Goal: Contribute content: Add original content to the website for others to see

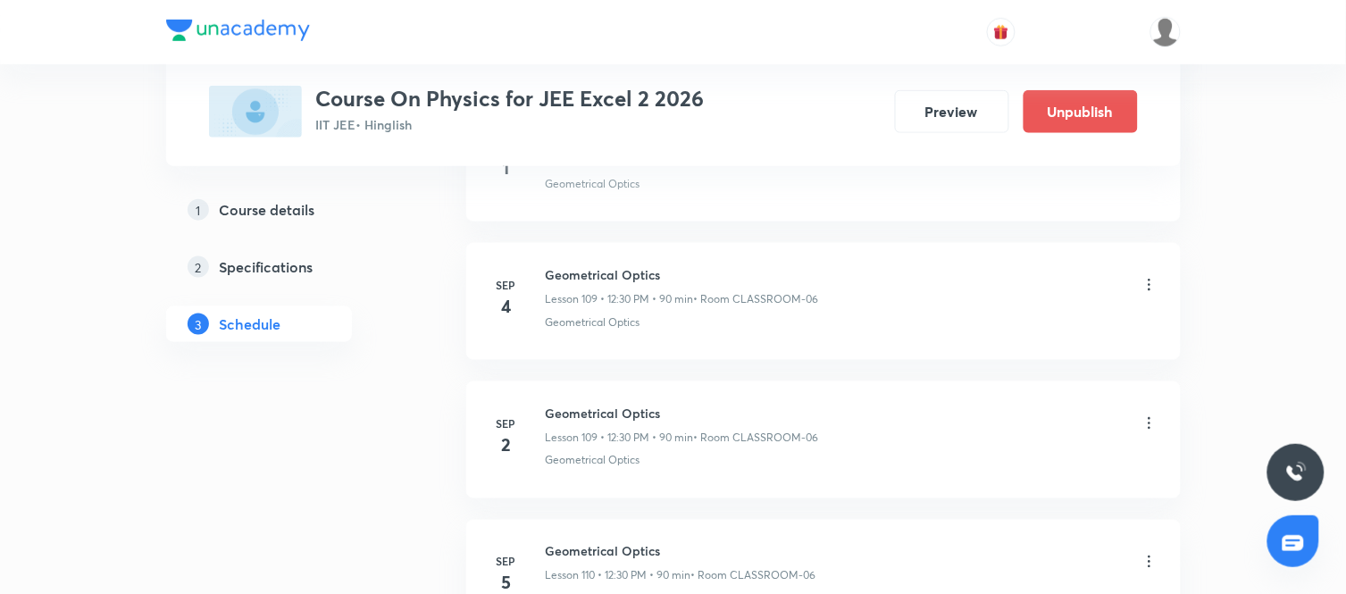
scroll to position [15980, 0]
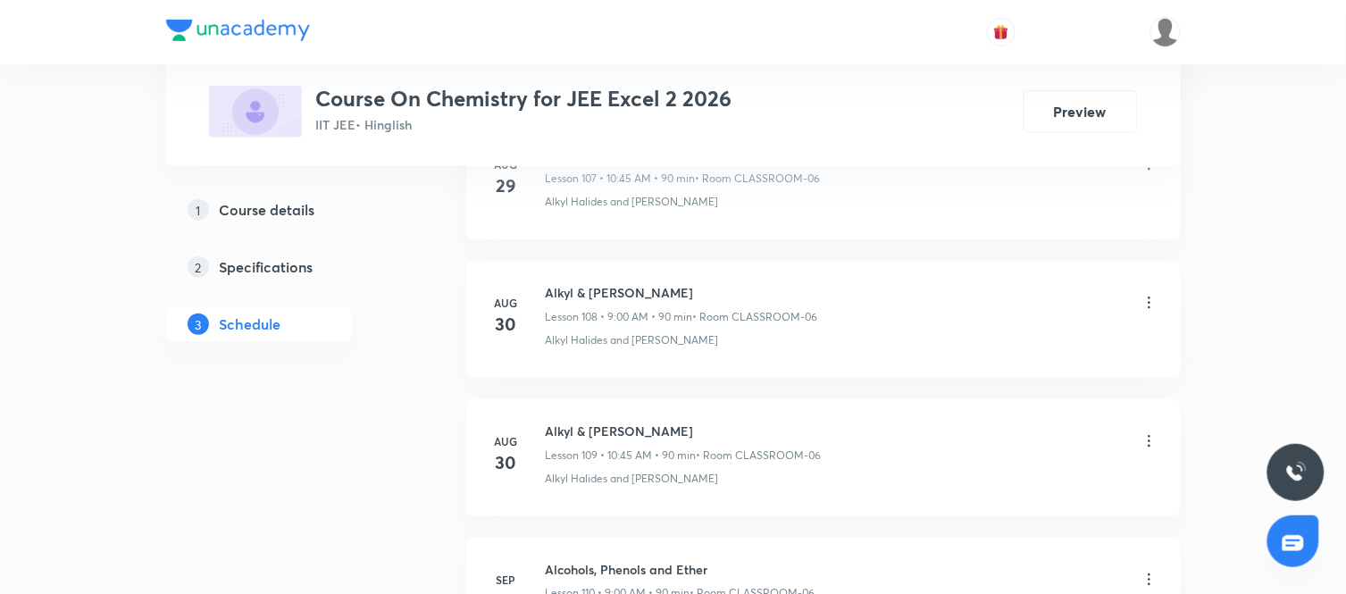
scroll to position [16103, 0]
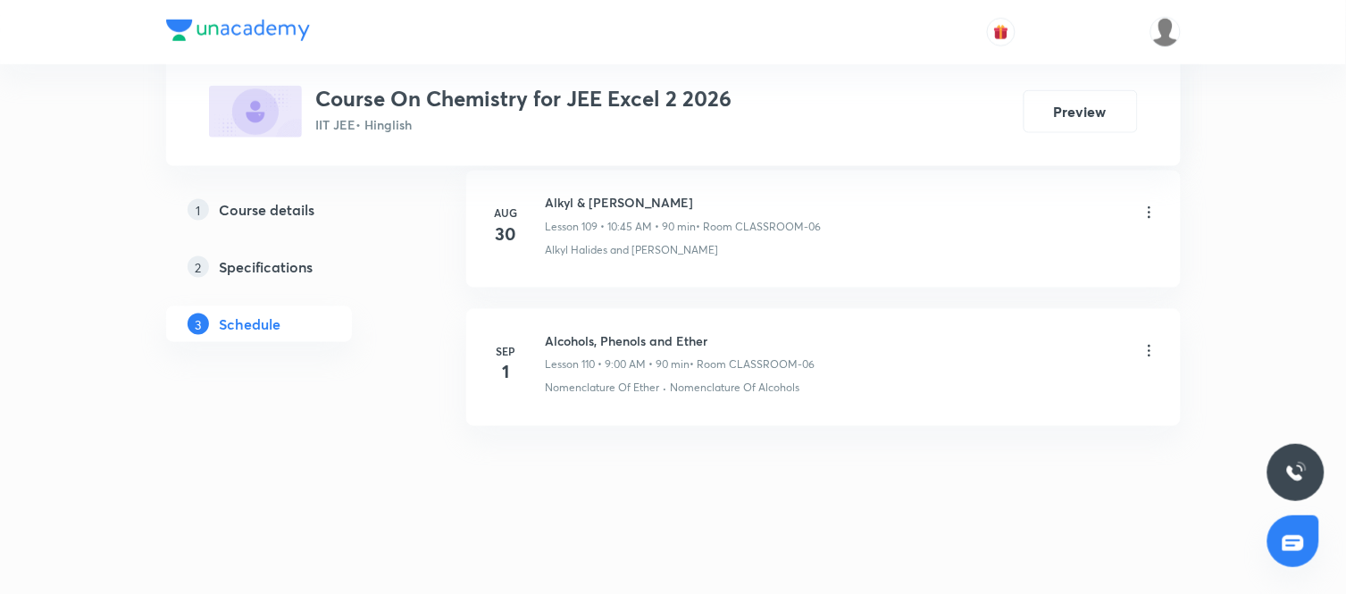
click at [643, 341] on h6 "Alcohols, Phenols and Ether" at bounding box center [681, 340] width 270 height 19
copy h6 "Alcohols, Phenols and Ether"
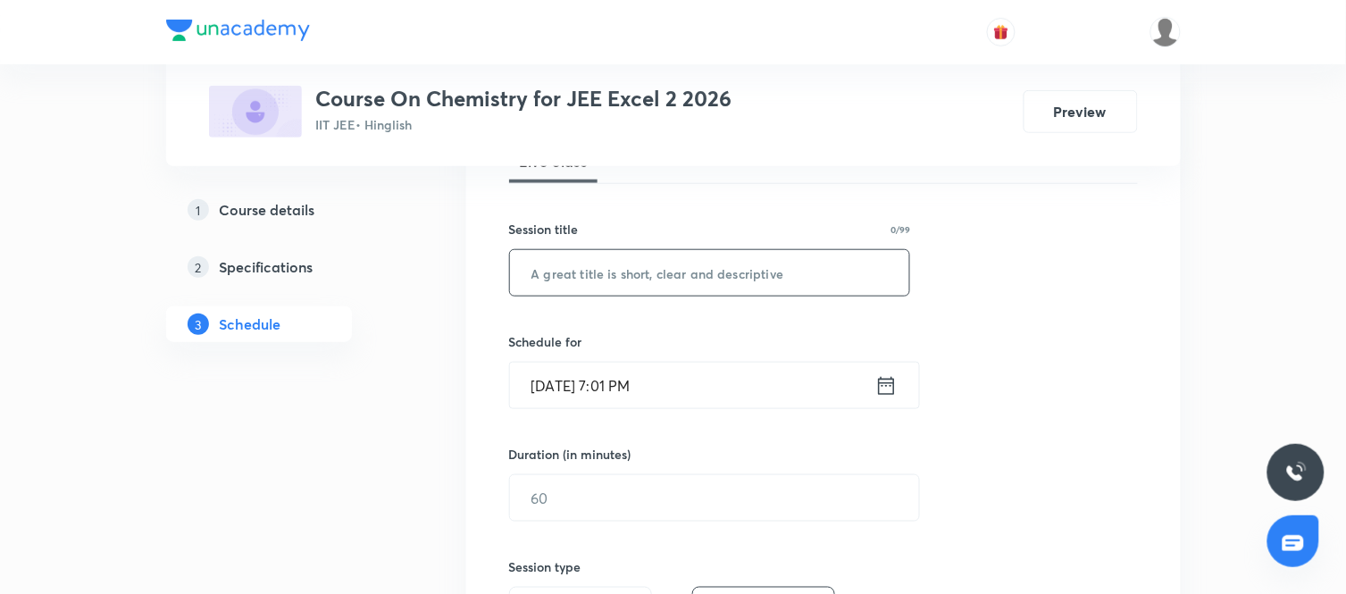
scroll to position [288, 0]
click at [604, 284] on input "text" at bounding box center [710, 272] width 400 height 46
paste input "Alcohols, Phenols and Ether"
type input "Alcohols, Phenols and Ether"
click at [887, 380] on icon at bounding box center [886, 384] width 22 height 25
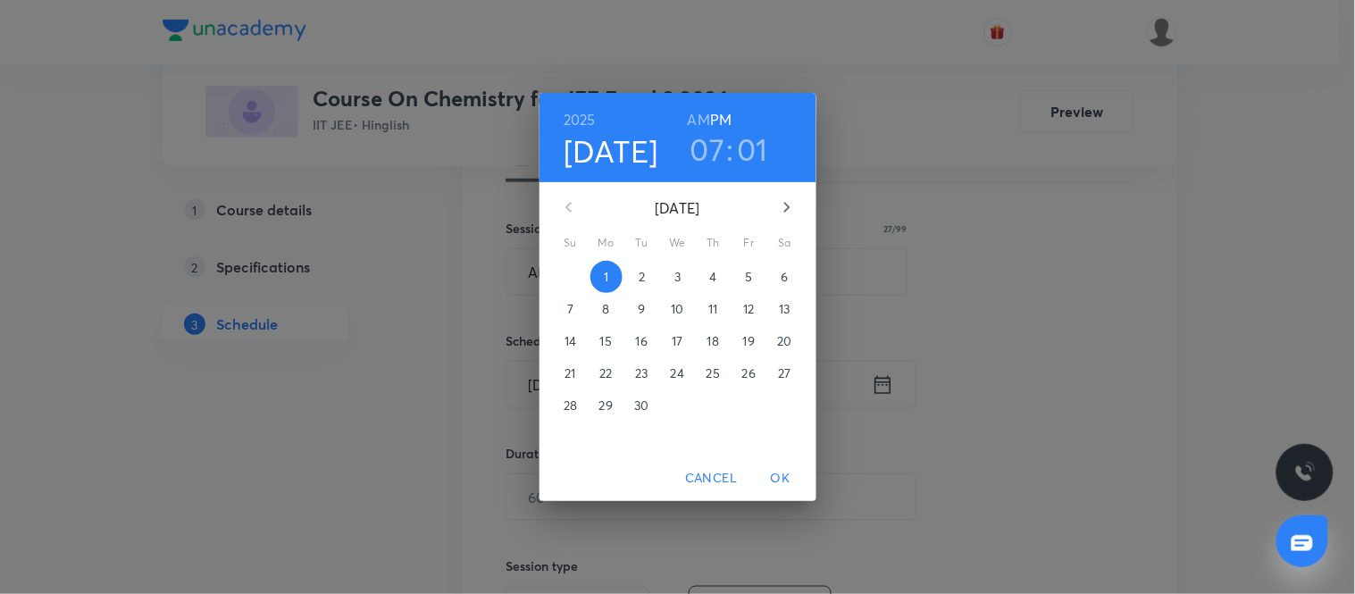
click at [648, 284] on span "2" at bounding box center [642, 277] width 32 height 18
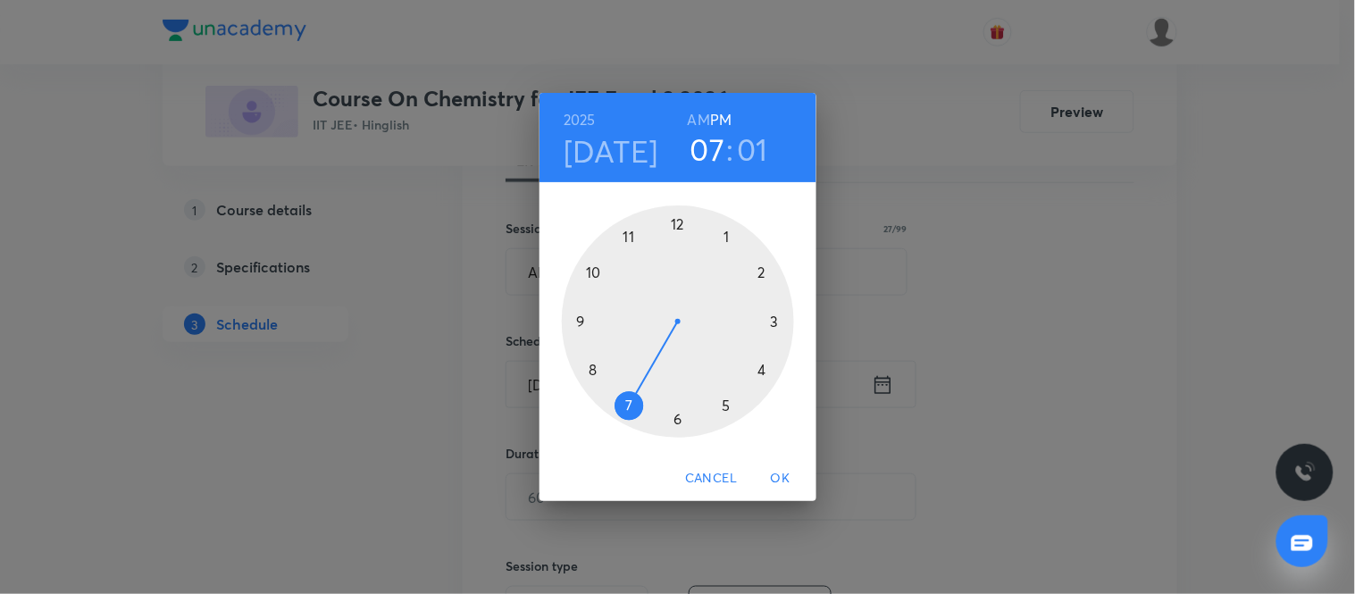
click at [701, 125] on h6 "AM" at bounding box center [699, 119] width 22 height 25
click at [579, 324] on div at bounding box center [678, 321] width 232 height 232
click at [680, 219] on div at bounding box center [678, 321] width 232 height 232
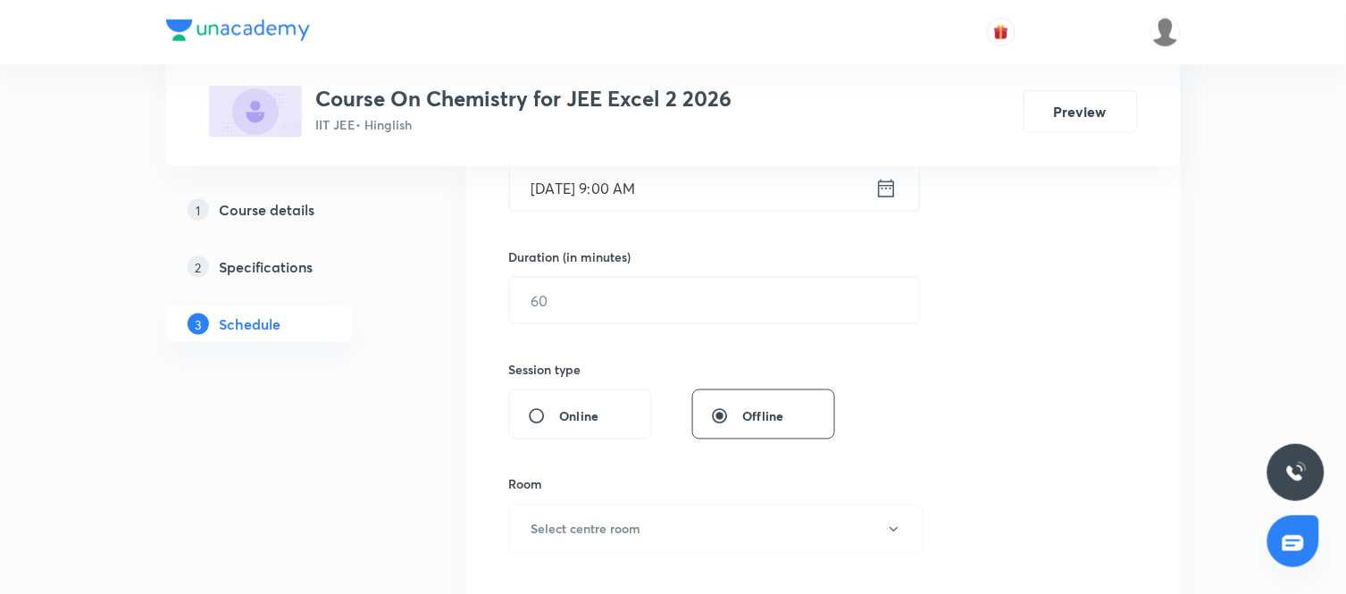
scroll to position [488, 0]
click at [604, 265] on div "Duration (in minutes) ​" at bounding box center [672, 282] width 326 height 77
click at [570, 298] on input "text" at bounding box center [714, 297] width 409 height 46
type input "90"
click at [923, 386] on div "Session 111 Live class Session title 27/99 Alcohols, Phenols and Ether ​ Schedu…" at bounding box center [823, 317] width 629 height 839
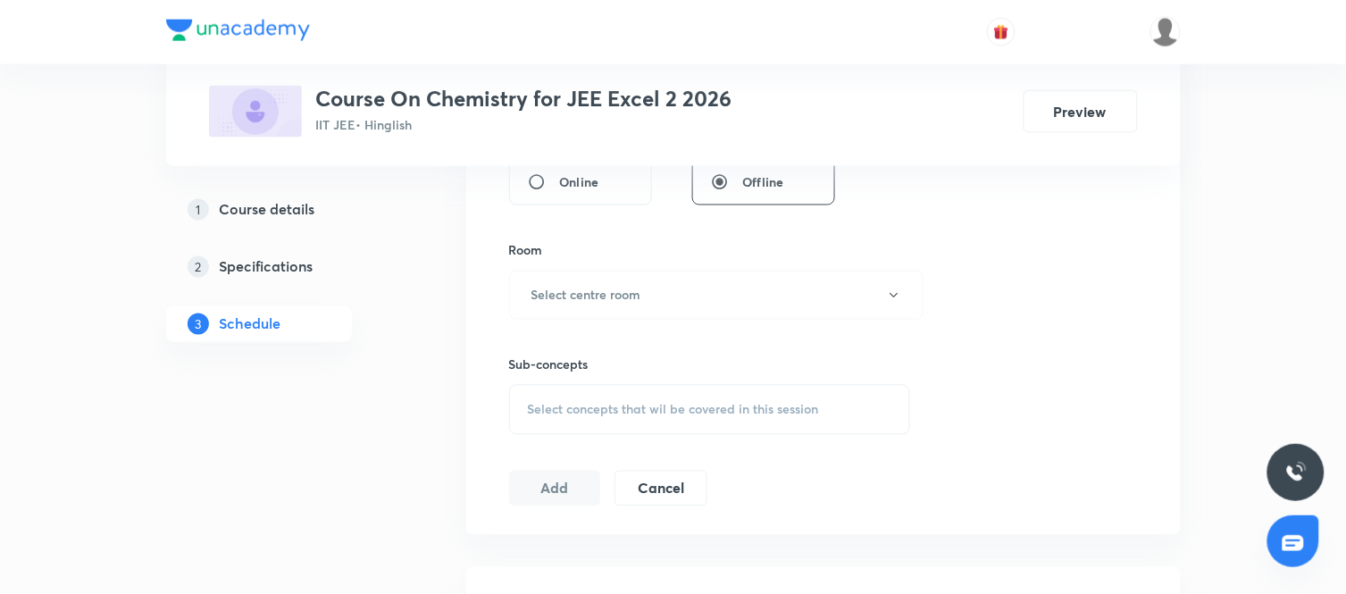
scroll to position [717, 0]
click at [688, 309] on button "Select centre room" at bounding box center [716, 295] width 414 height 49
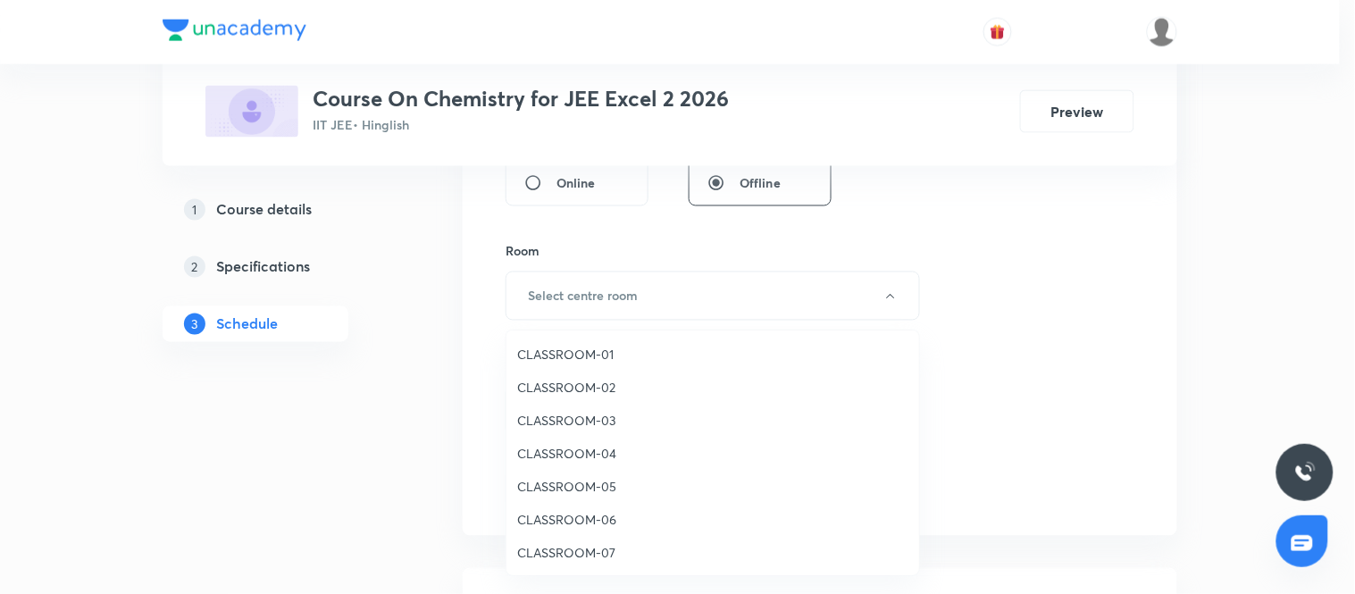
click at [580, 513] on span "CLASSROOM-06" at bounding box center [712, 519] width 391 height 19
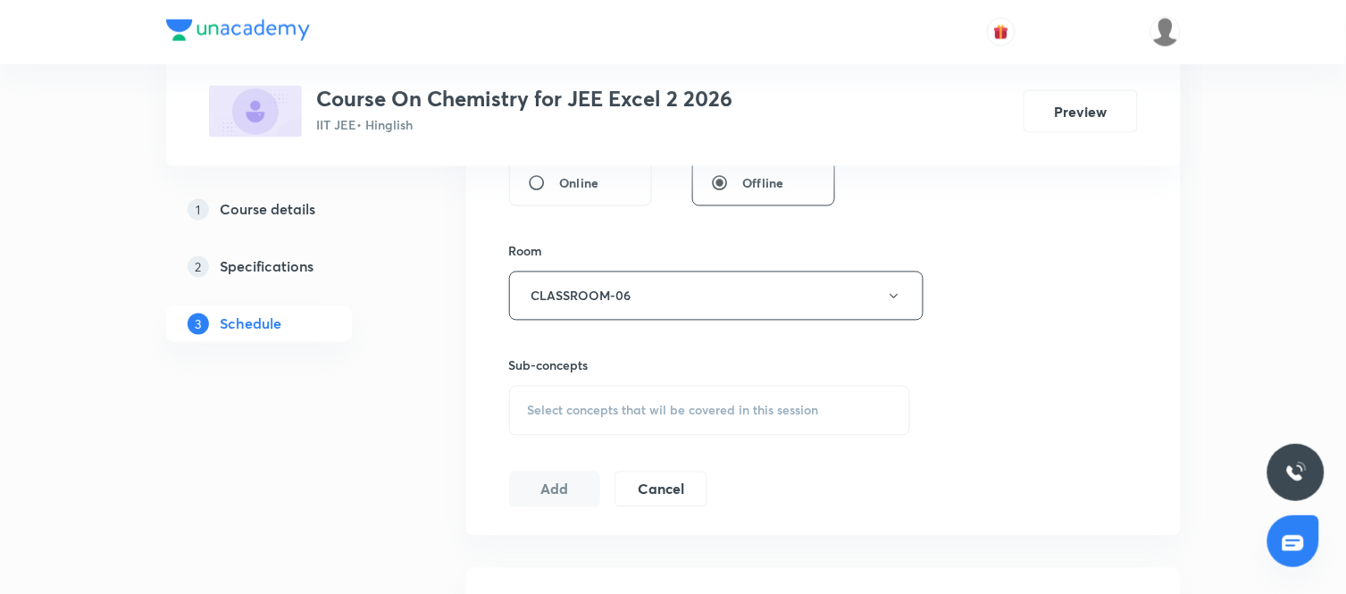
click at [762, 405] on span "Select concepts that wil be covered in this session" at bounding box center [673, 411] width 291 height 14
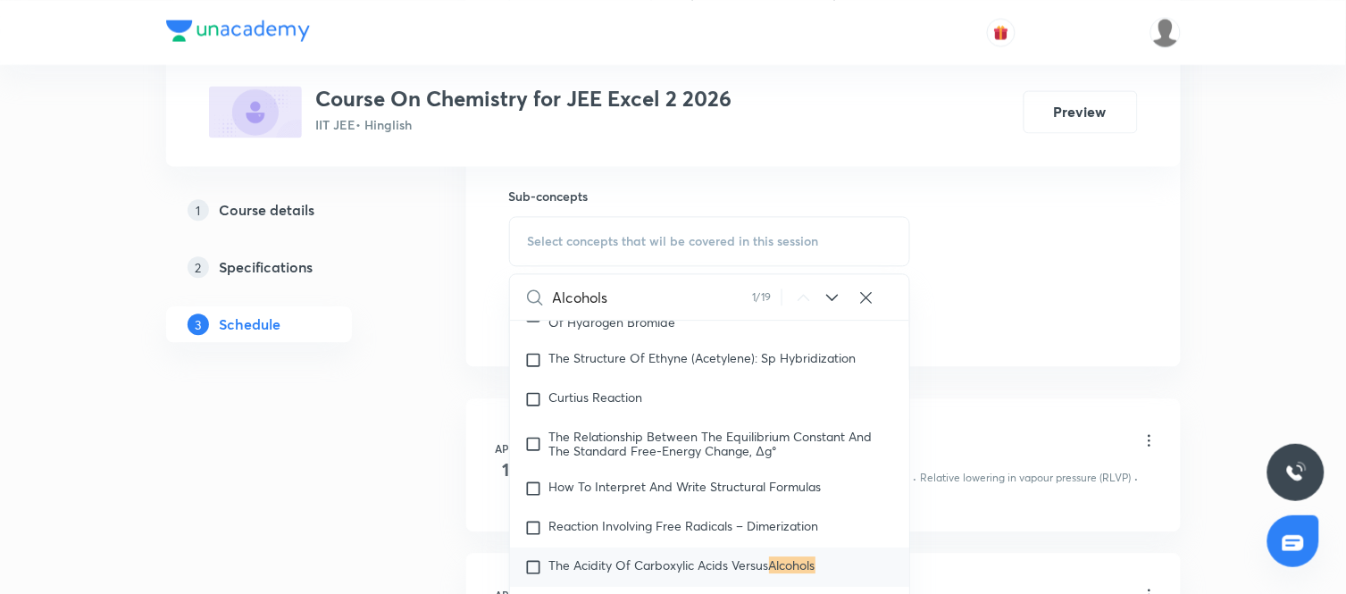
scroll to position [30826, 0]
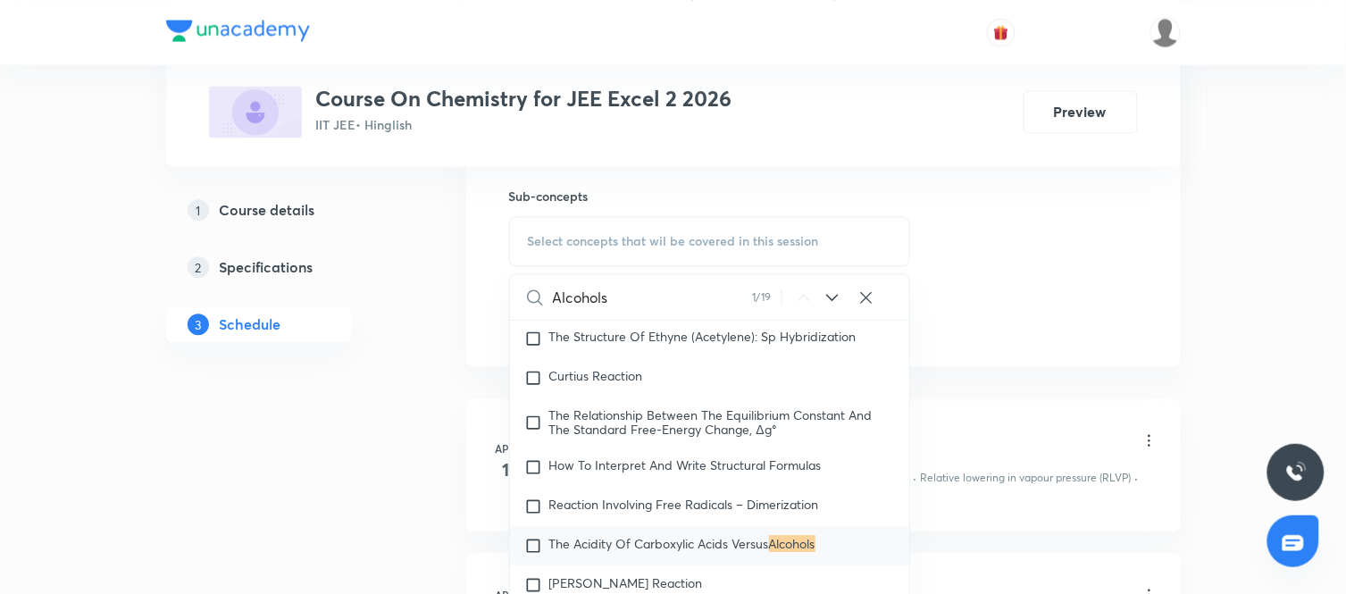
type input "Alcohols"
click at [747, 548] on span "The Acidity Of Carboxylic Acids Versus" at bounding box center [659, 543] width 220 height 17
checkbox input "true"
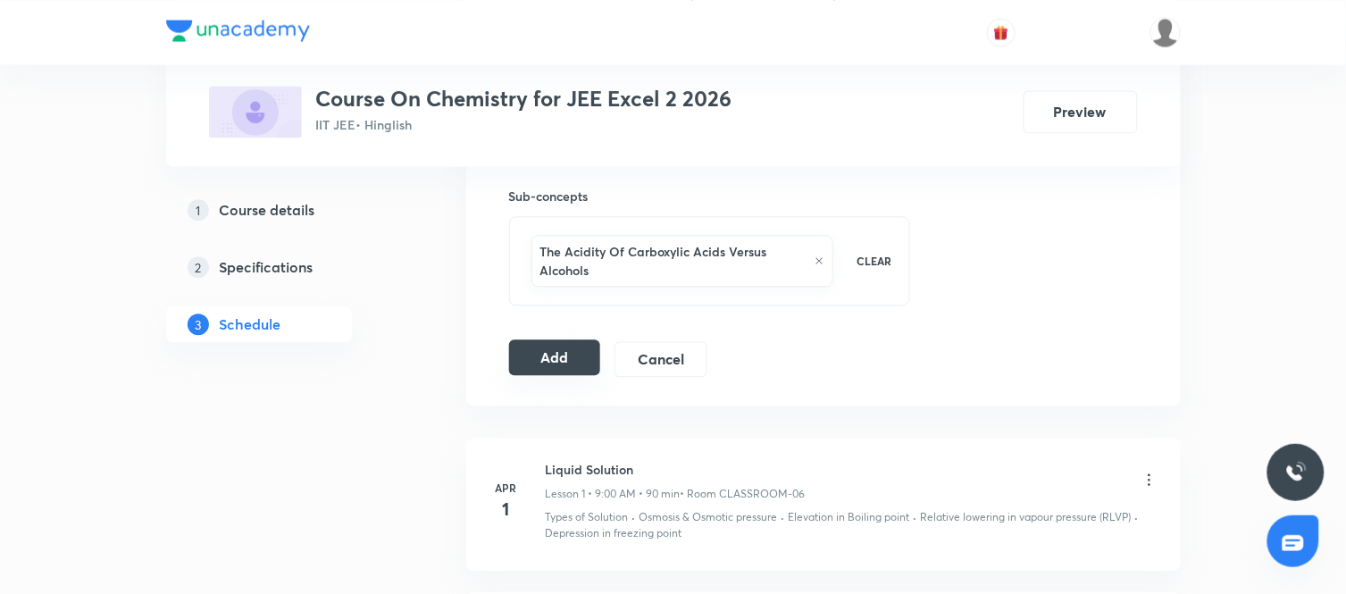
click at [563, 361] on button "Add" at bounding box center [555, 357] width 92 height 36
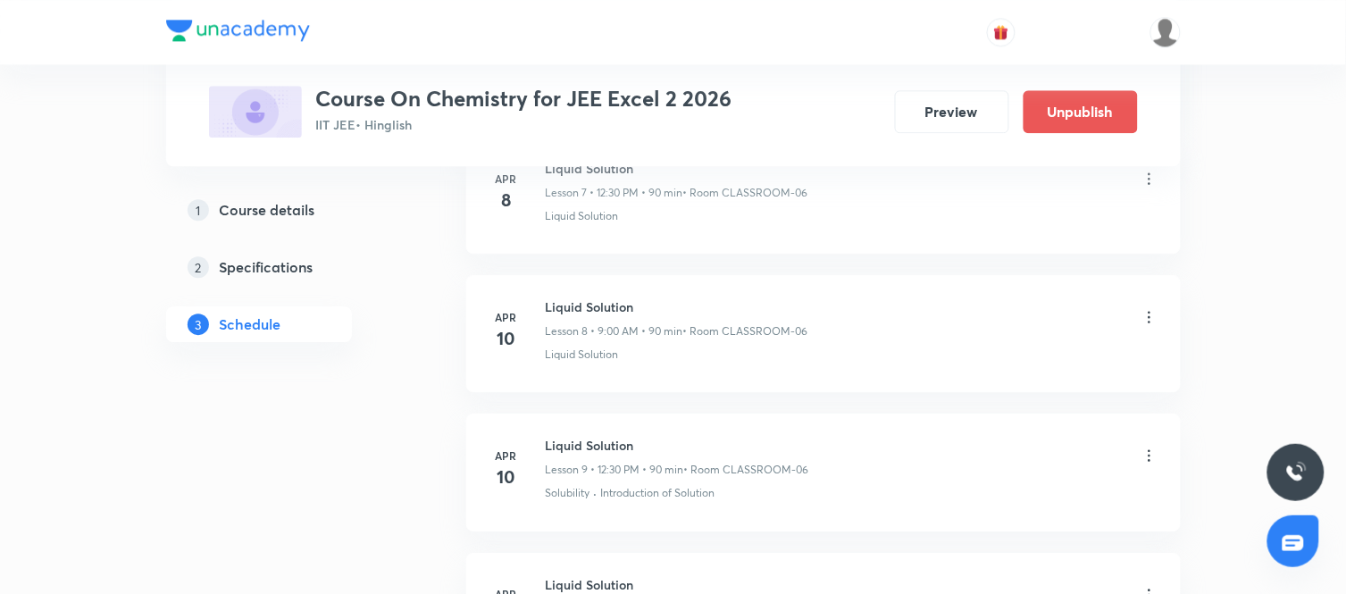
scroll to position [0, 0]
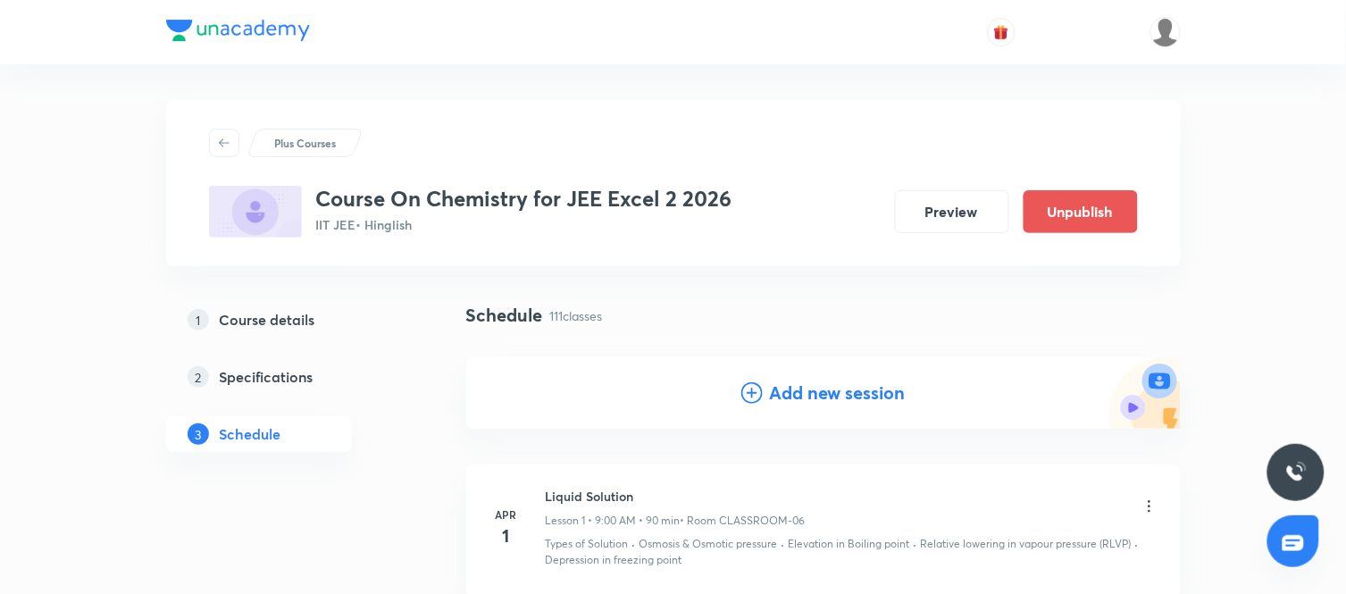
click at [820, 387] on h4 "Add new session" at bounding box center [838, 393] width 136 height 27
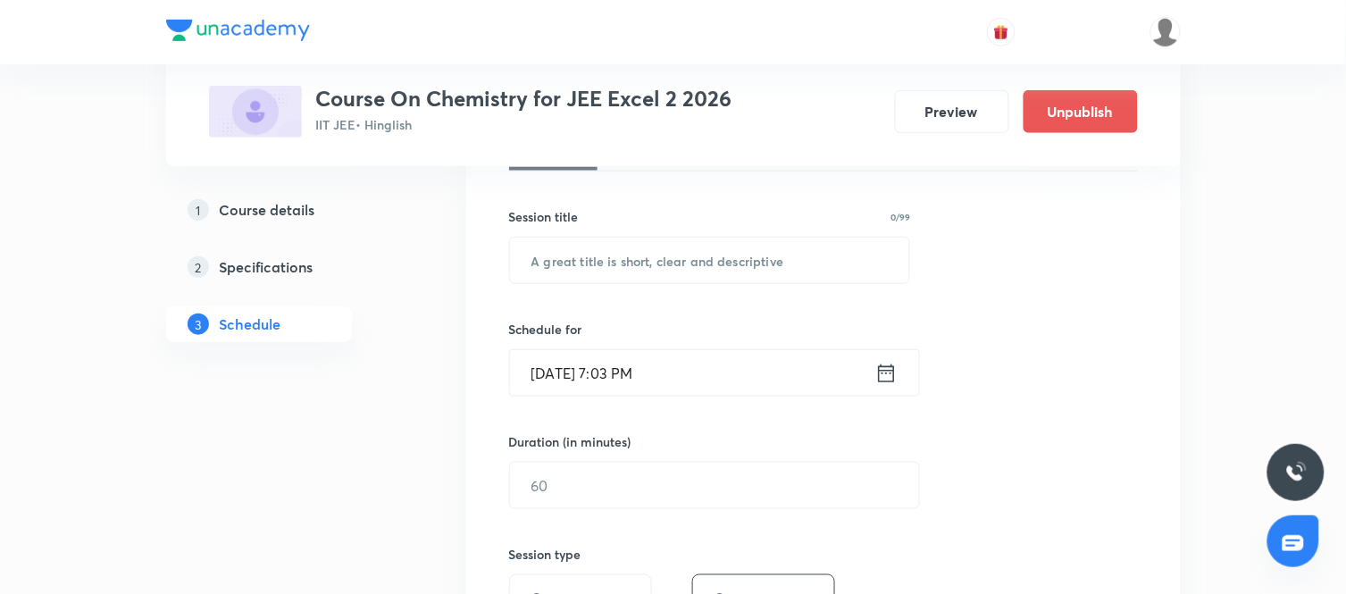
scroll to position [300, 0]
click at [579, 270] on input "text" at bounding box center [710, 260] width 400 height 46
paste input "Alcohols, Phenols and Ether"
type input "Alcohols, Phenols and Ether"
click at [885, 368] on icon at bounding box center [886, 372] width 22 height 25
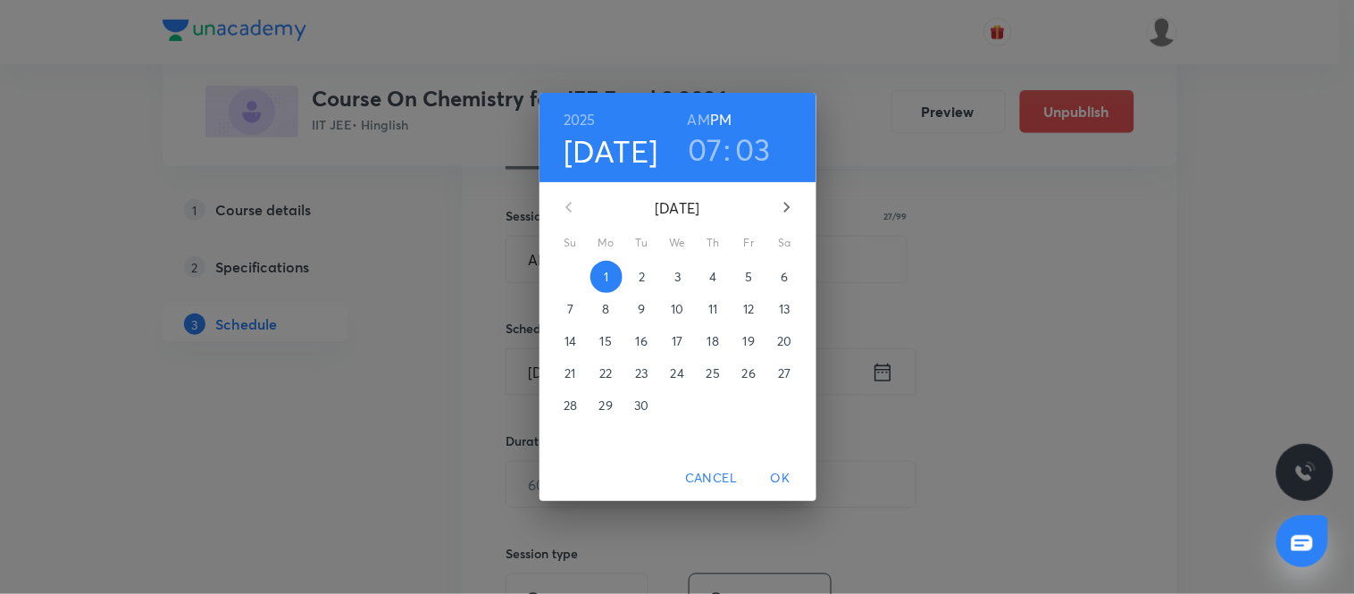
click at [671, 272] on span "3" at bounding box center [678, 277] width 32 height 18
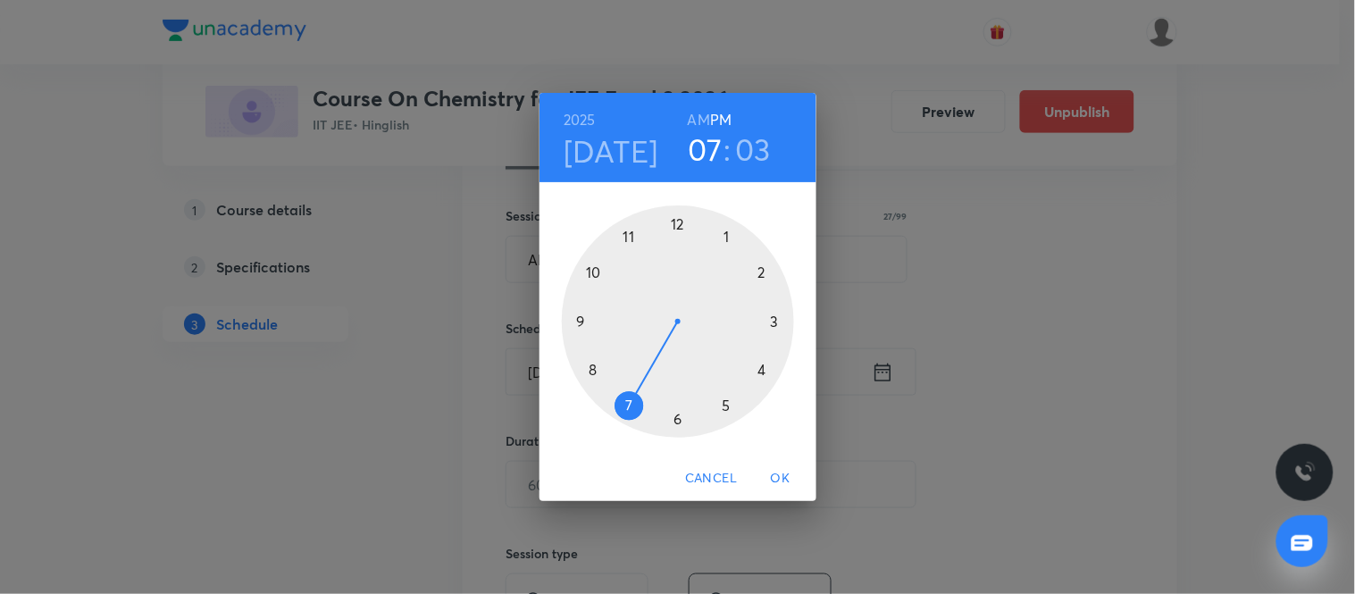
click at [702, 117] on h6 "AM" at bounding box center [699, 119] width 22 height 25
click at [582, 324] on div at bounding box center [678, 321] width 232 height 232
click at [677, 224] on div at bounding box center [678, 321] width 232 height 232
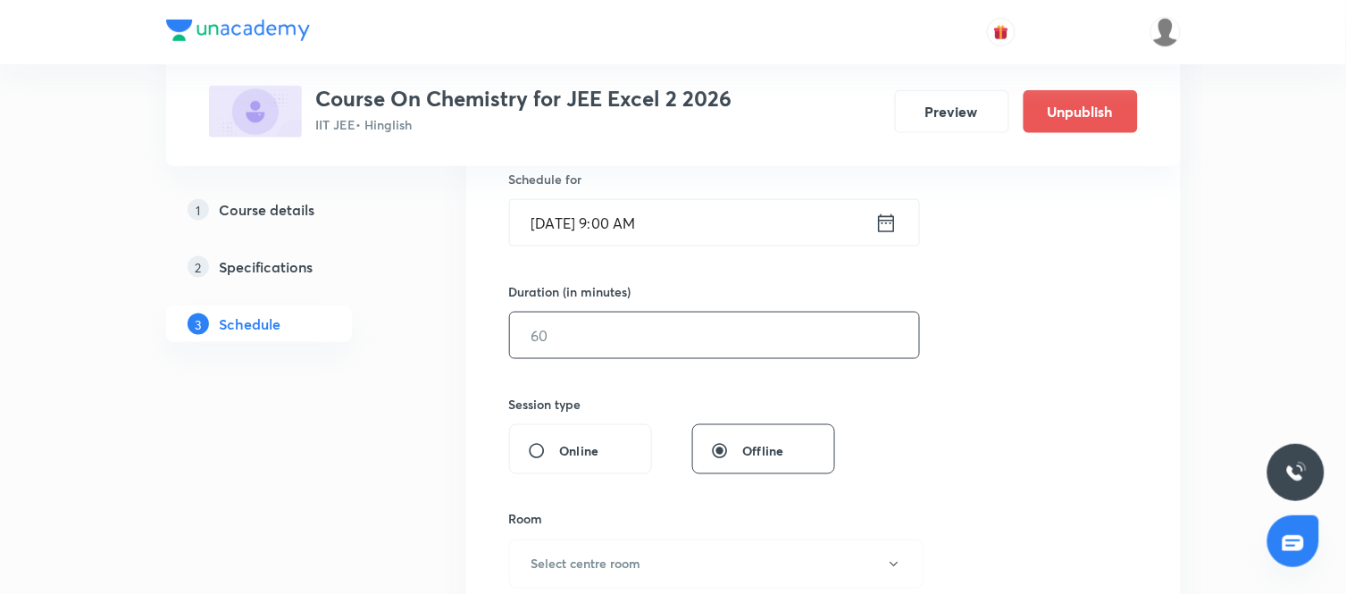
scroll to position [450, 0]
click at [668, 338] on input "text" at bounding box center [714, 335] width 409 height 46
type input "90"
click at [933, 413] on div "Session 112 Live class Session title 27/99 Alcohols, Phenols and Ether ​ Schedu…" at bounding box center [823, 355] width 629 height 839
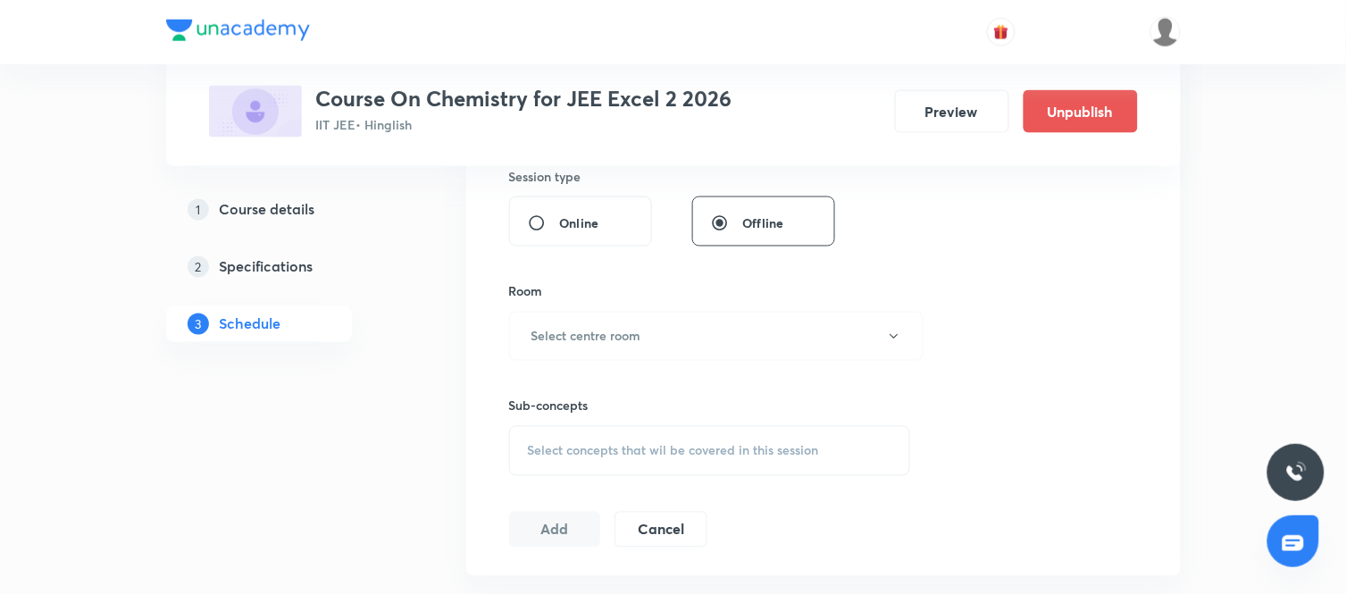
scroll to position [686, 0]
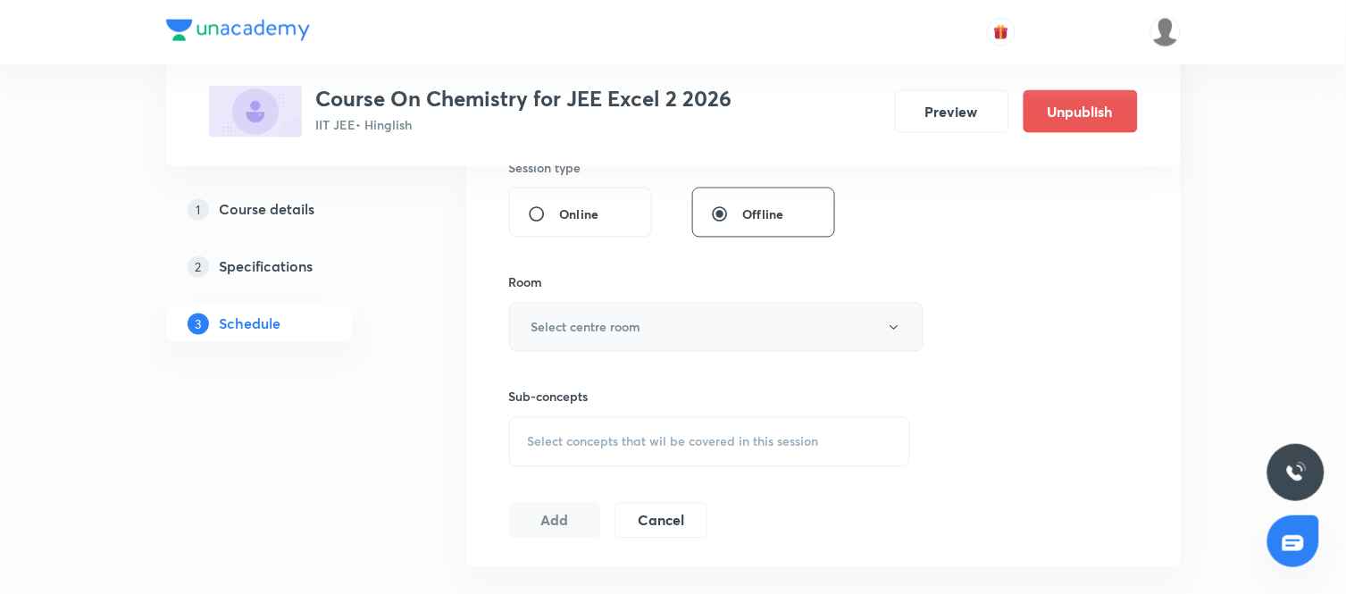
click at [737, 329] on button "Select centre room" at bounding box center [716, 327] width 414 height 49
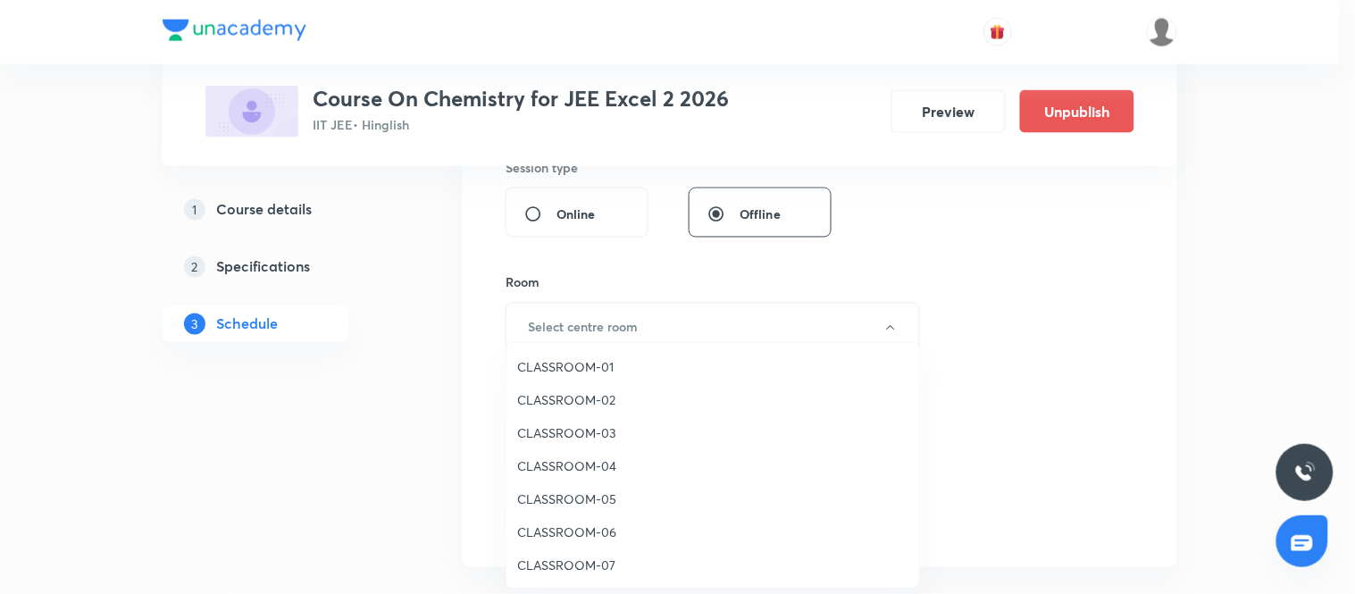
click at [585, 522] on span "CLASSROOM-06" at bounding box center [712, 531] width 391 height 19
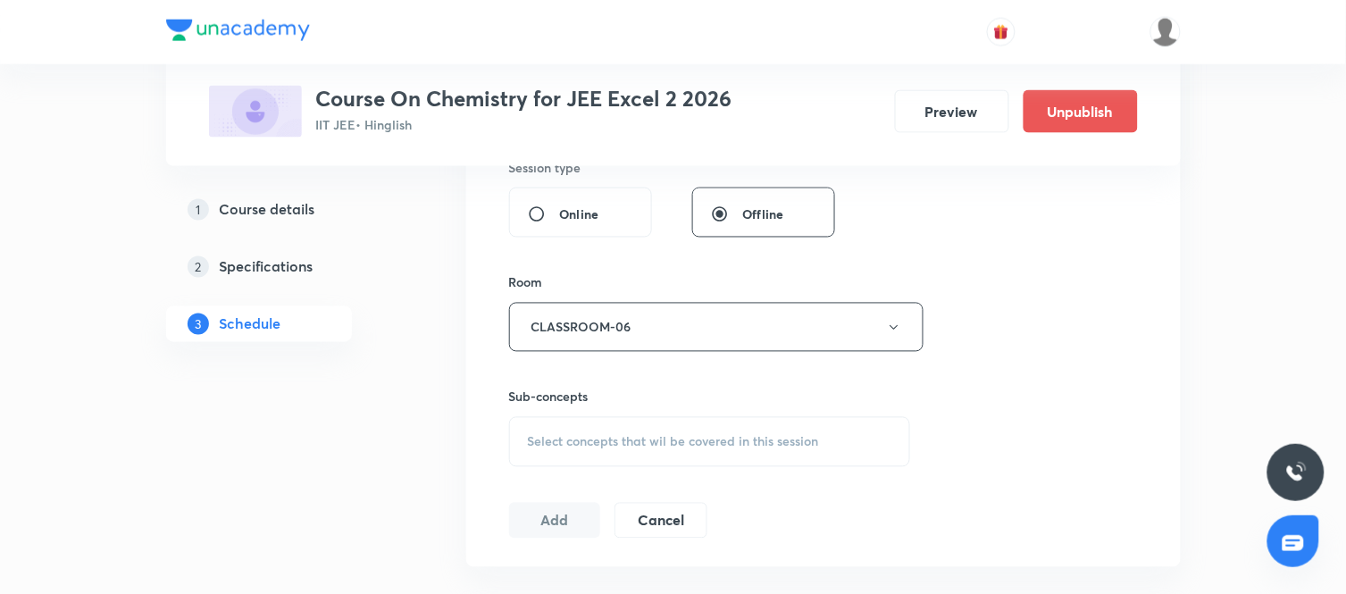
click at [728, 429] on div "Select concepts that wil be covered in this session" at bounding box center [710, 442] width 402 height 50
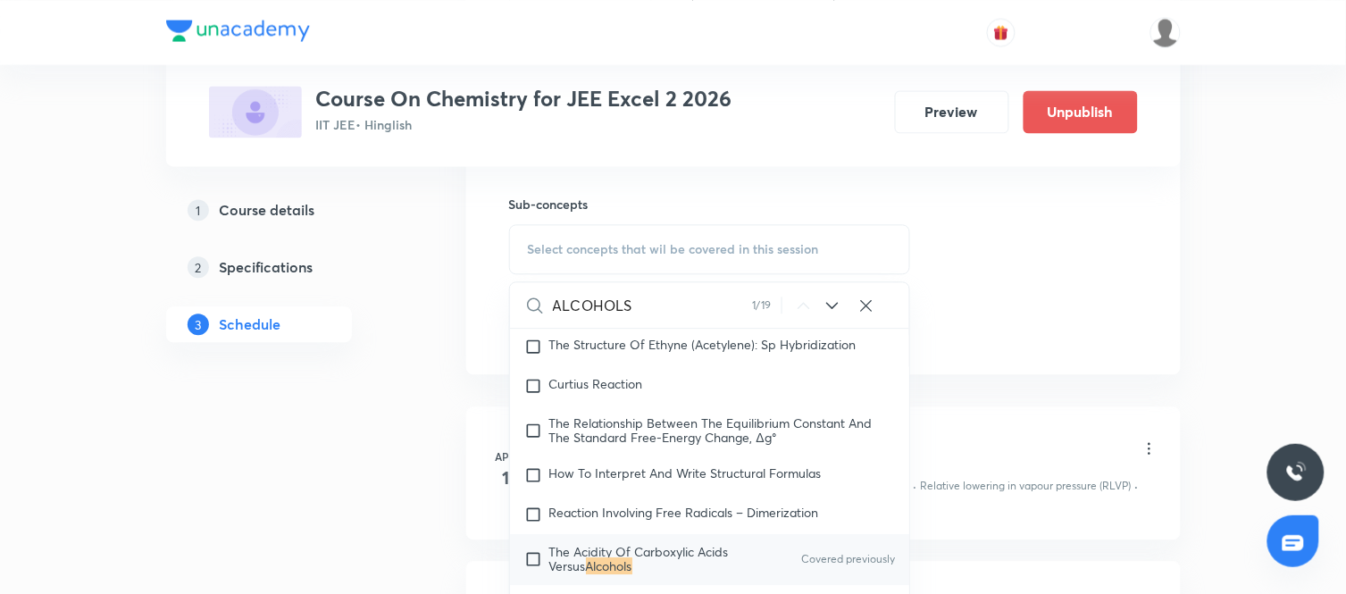
scroll to position [880, 0]
type input "ALCOHOLS"
click at [836, 302] on icon at bounding box center [833, 304] width 12 height 7
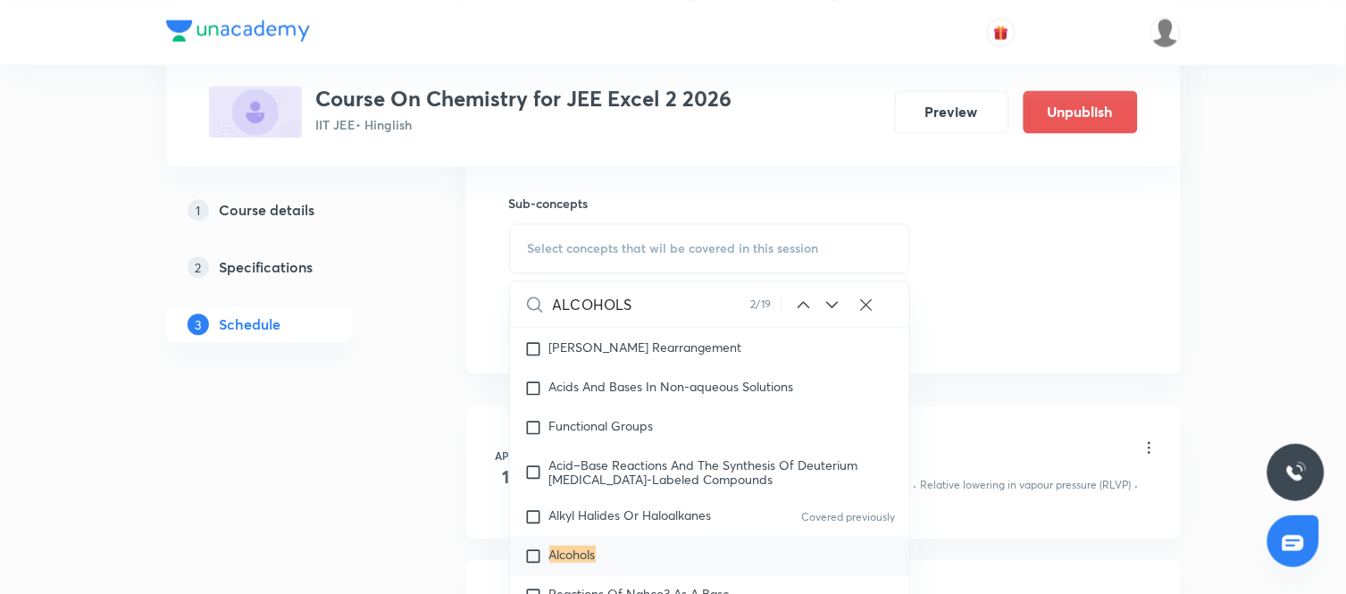
scroll to position [31380, 0]
click at [599, 554] on div "Alcohols" at bounding box center [710, 553] width 400 height 39
checkbox input "true"
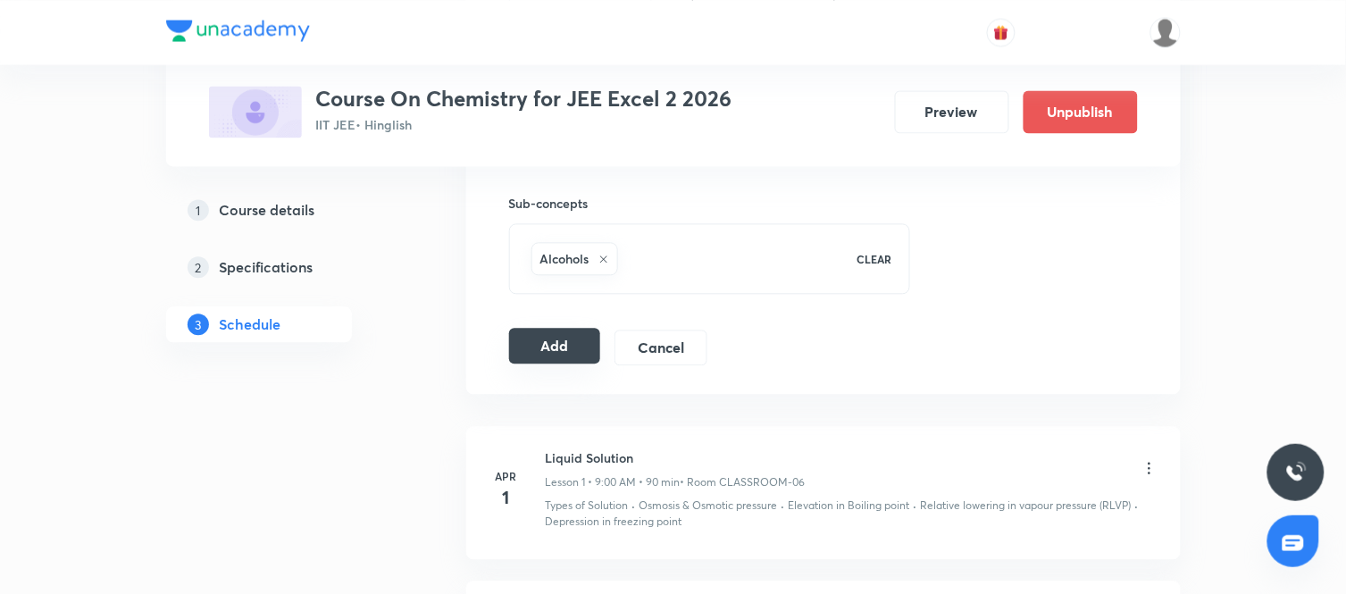
click at [565, 346] on button "Add" at bounding box center [555, 346] width 92 height 36
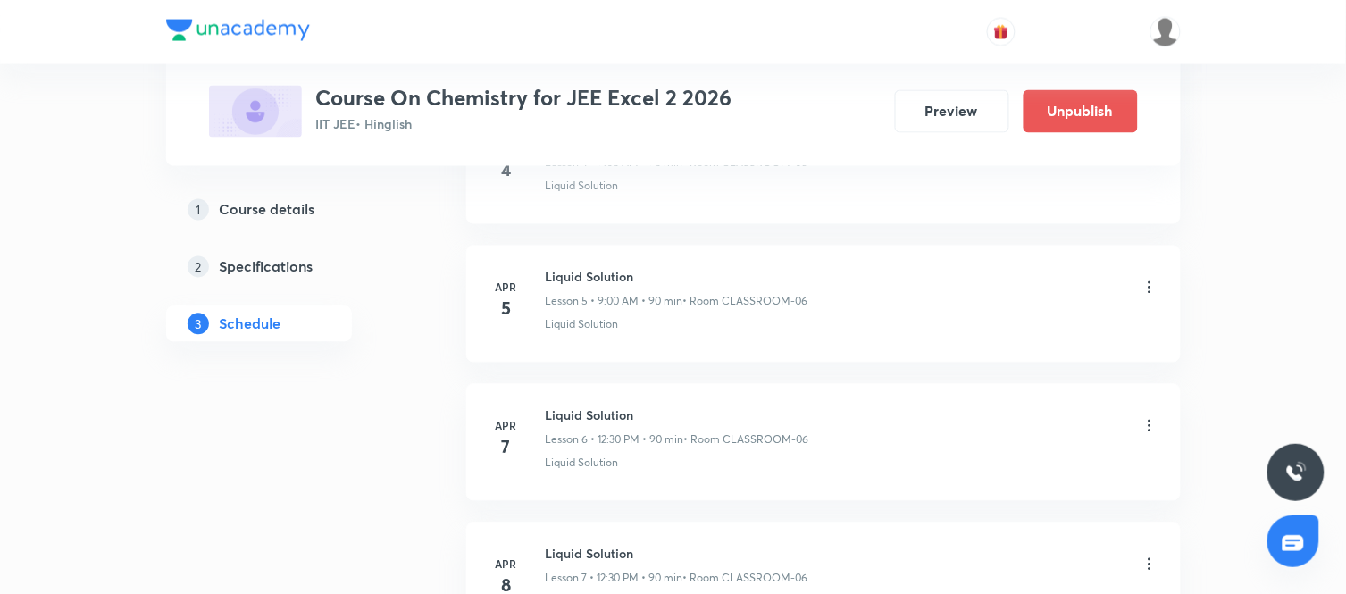
scroll to position [0, 0]
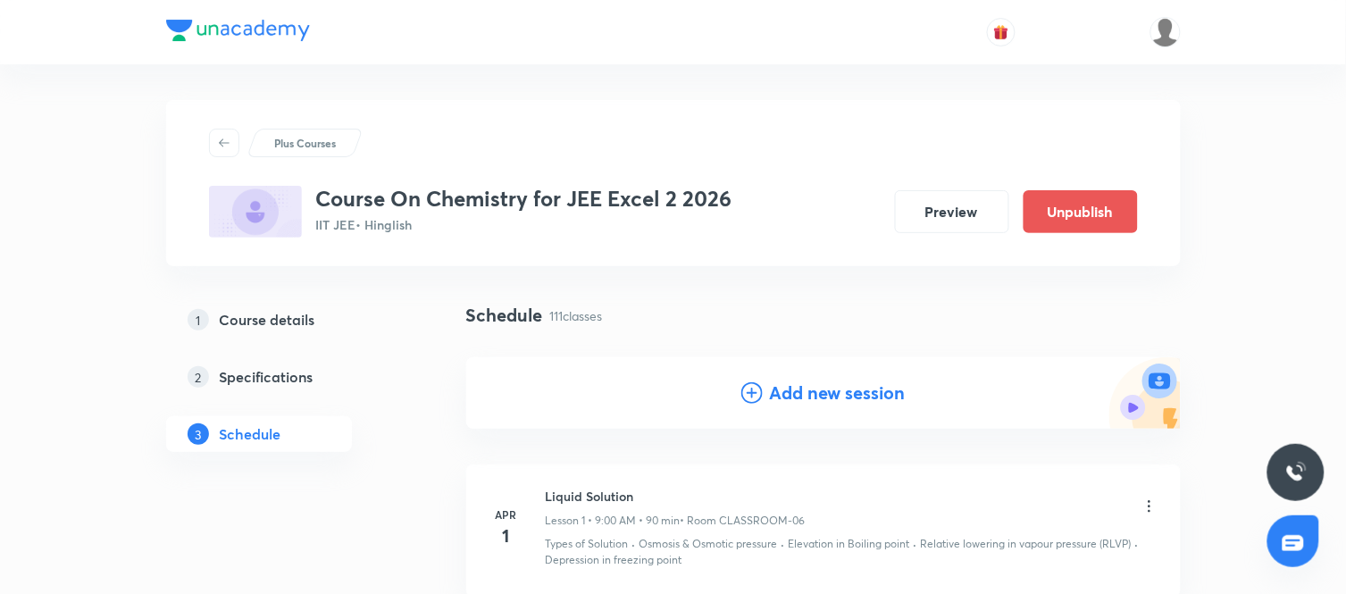
click at [793, 387] on h4 "Add new session" at bounding box center [838, 393] width 136 height 27
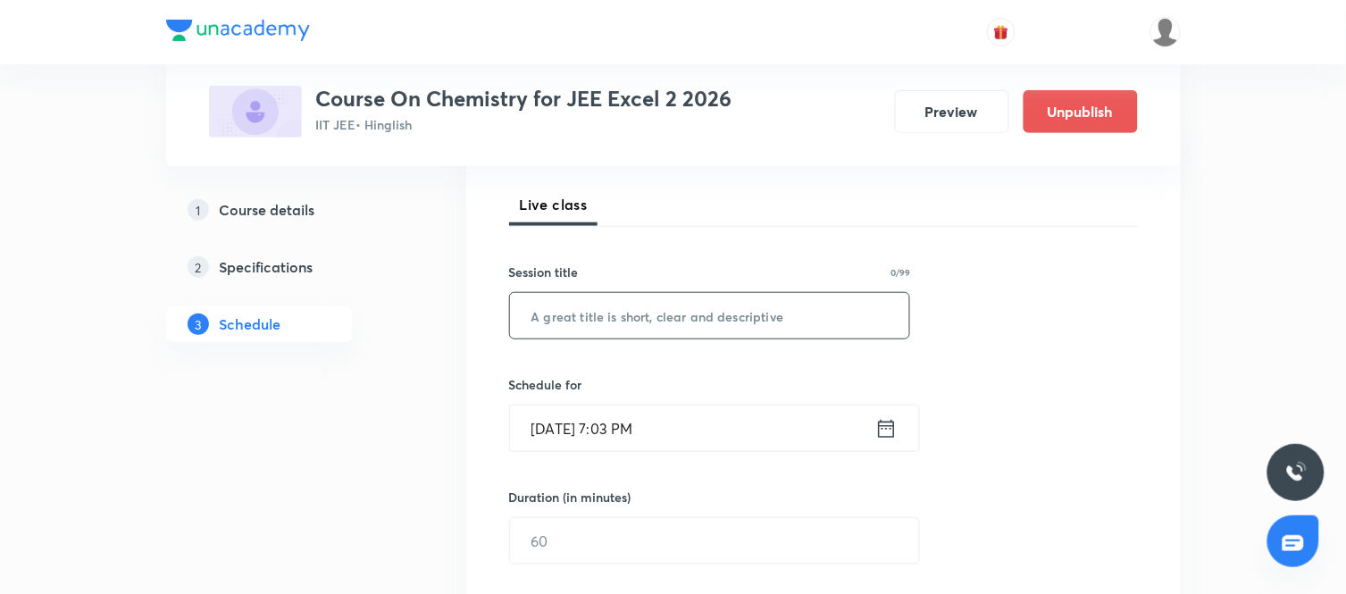
scroll to position [245, 0]
click at [662, 321] on input "text" at bounding box center [710, 315] width 400 height 46
paste input "Alcohols, Phenols and Ether"
type input "Alcohols, Phenols and Ether"
click at [896, 431] on icon at bounding box center [886, 427] width 22 height 25
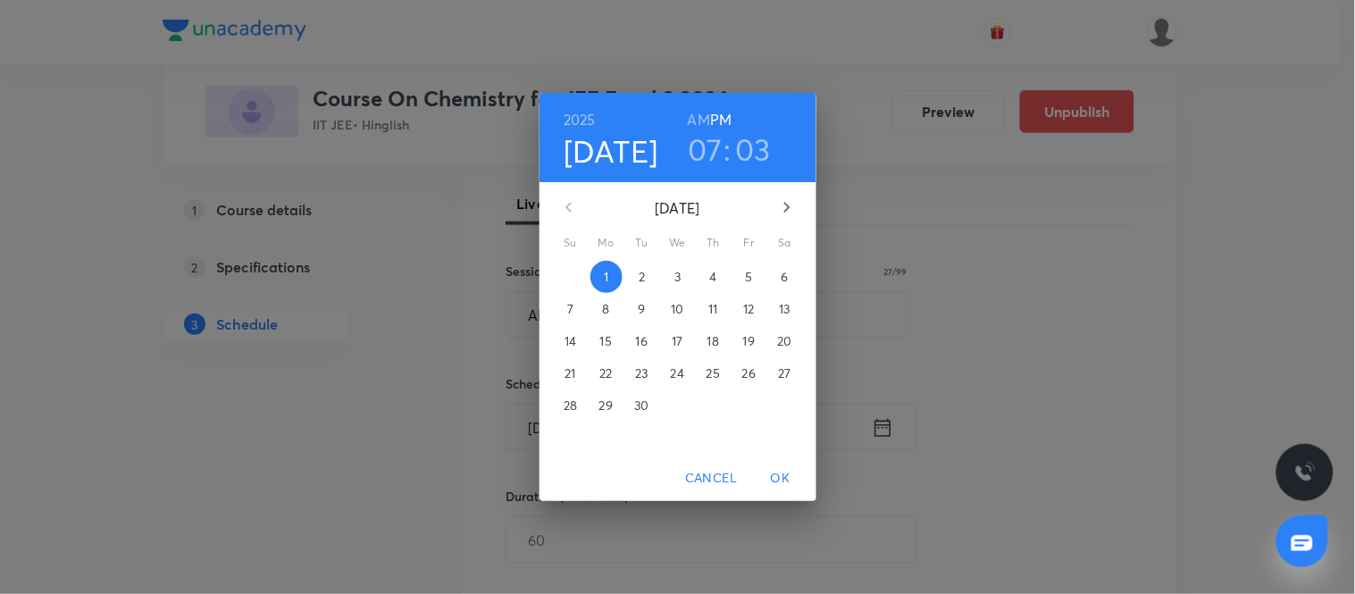
click at [716, 279] on p "4" at bounding box center [712, 277] width 7 height 18
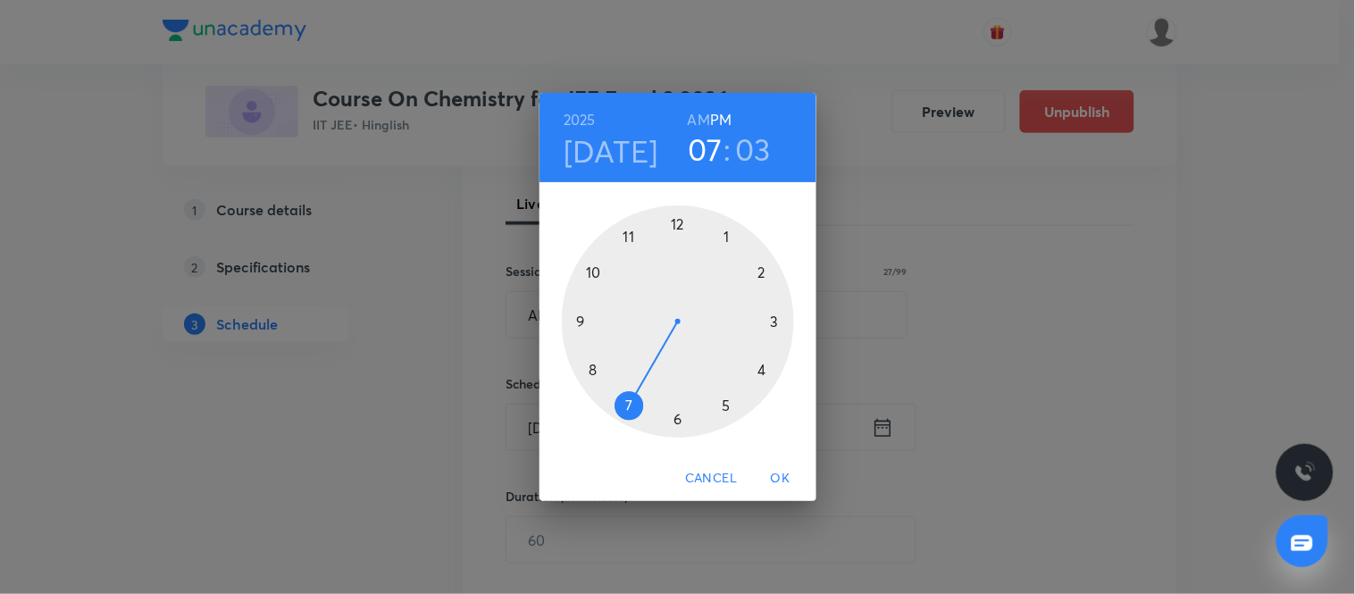
click at [583, 321] on div at bounding box center [678, 321] width 232 height 232
click at [697, 123] on h6 "AM" at bounding box center [699, 119] width 22 height 25
click at [676, 226] on div at bounding box center [678, 321] width 232 height 232
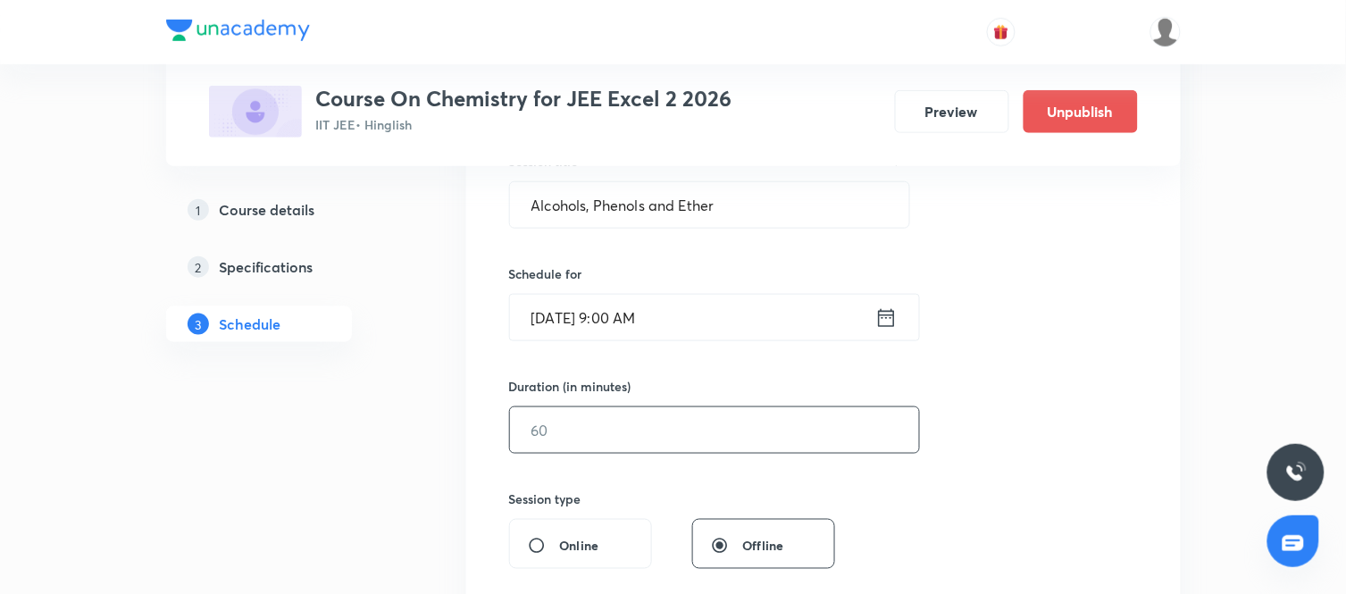
scroll to position [355, 0]
click at [762, 446] on input "text" at bounding box center [714, 429] width 409 height 46
type input "90"
click at [994, 489] on div "Session 113 Live class Session title 27/99 Alcohols, Phenols and Ether ​ Schedu…" at bounding box center [823, 449] width 629 height 839
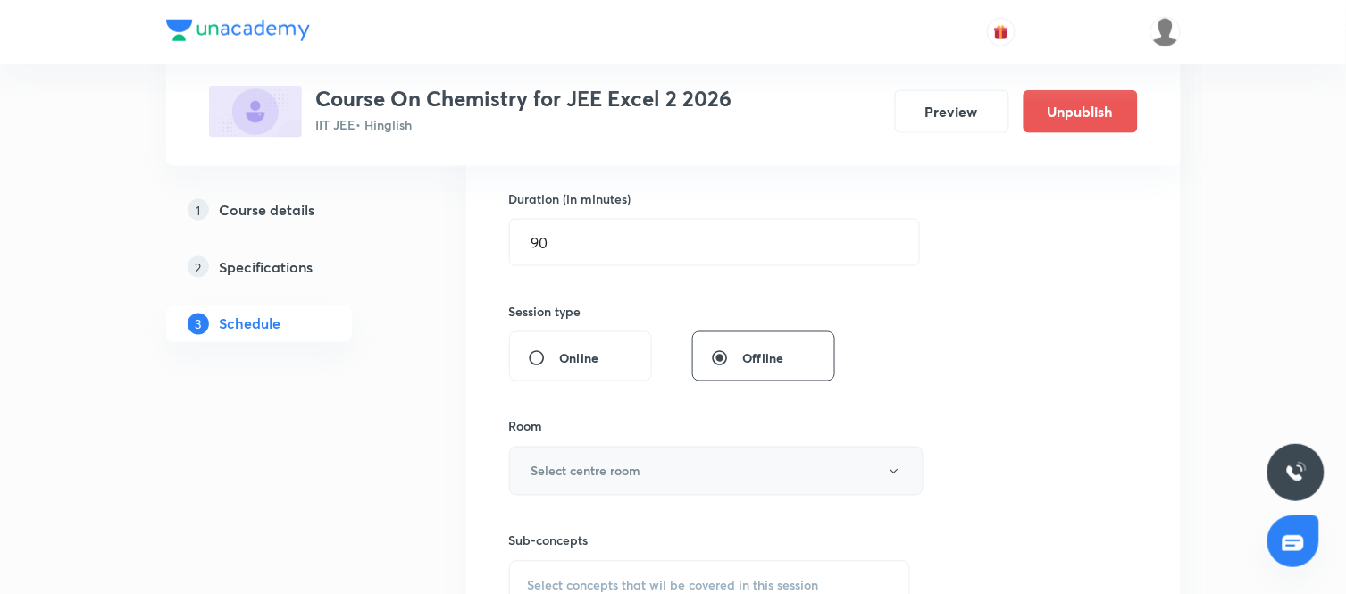
scroll to position [543, 0]
click at [816, 486] on button "Select centre room" at bounding box center [716, 470] width 414 height 49
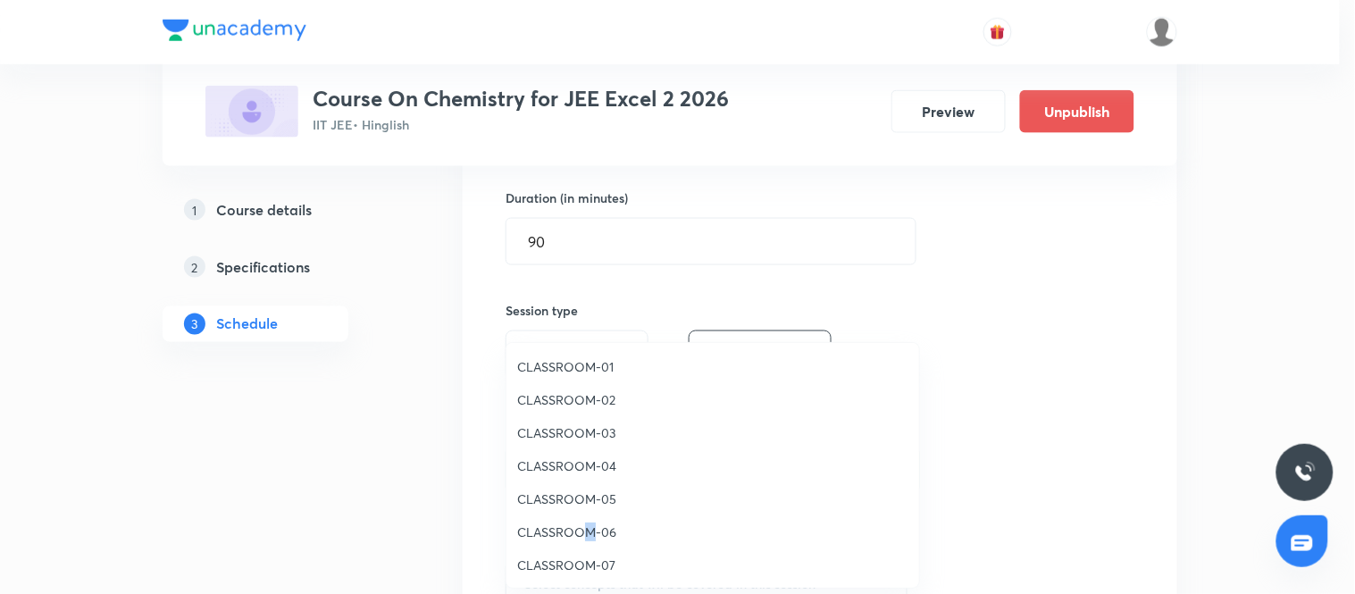
drag, startPoint x: 591, startPoint y: 545, endPoint x: 584, endPoint y: 530, distance: 16.8
click at [584, 530] on li "CLASSROOM-06" at bounding box center [712, 531] width 413 height 33
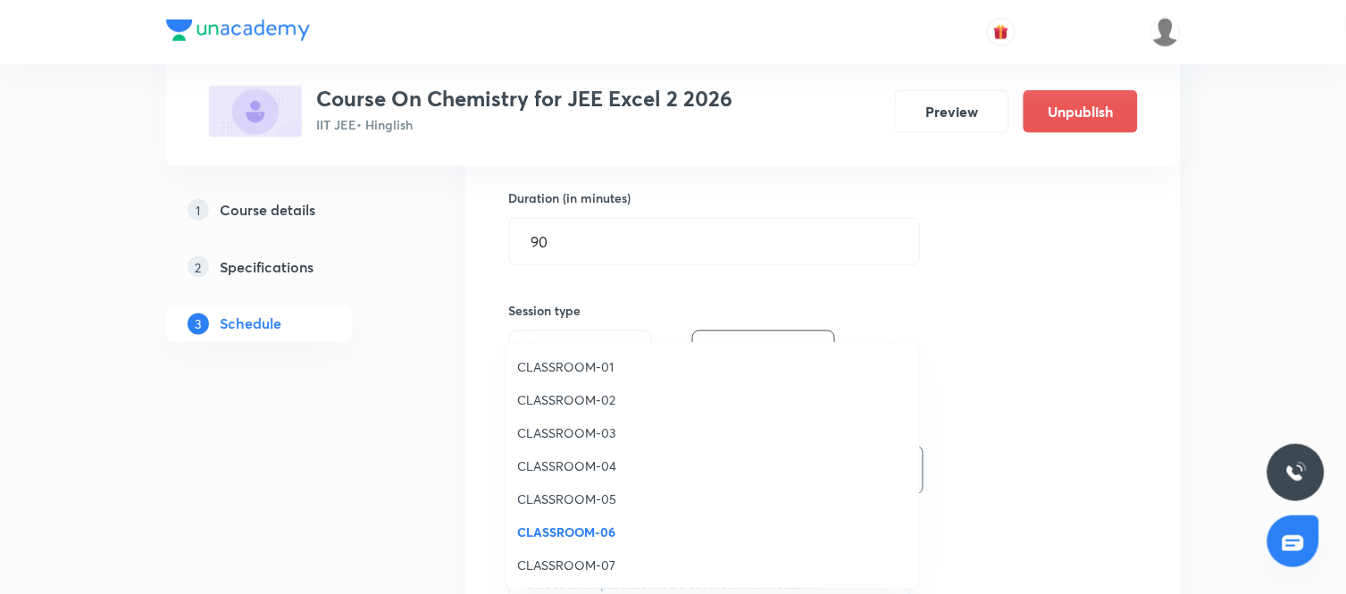
click at [584, 530] on h6 "Sub-concepts" at bounding box center [710, 539] width 402 height 19
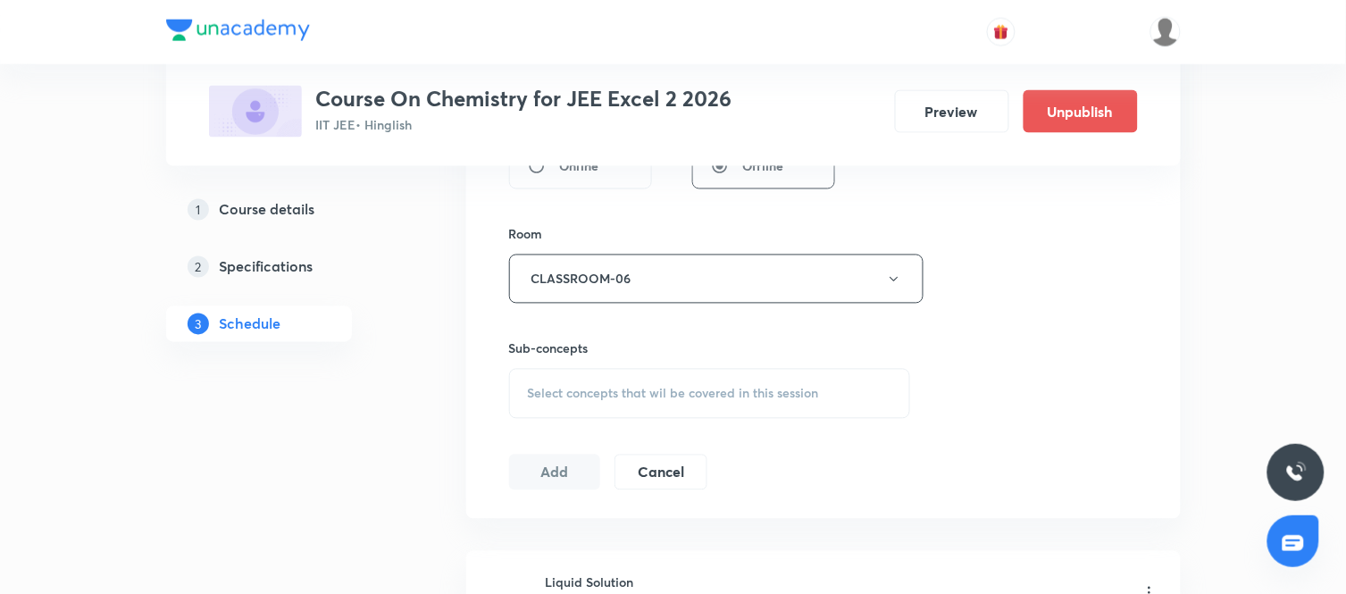
scroll to position [735, 0]
click at [768, 424] on div "Session 113 Live class Session title 27/99 Alcohols, Phenols and Ether ​ Schedu…" at bounding box center [823, 70] width 629 height 839
click at [728, 394] on span "Select concepts that wil be covered in this session" at bounding box center [673, 393] width 291 height 14
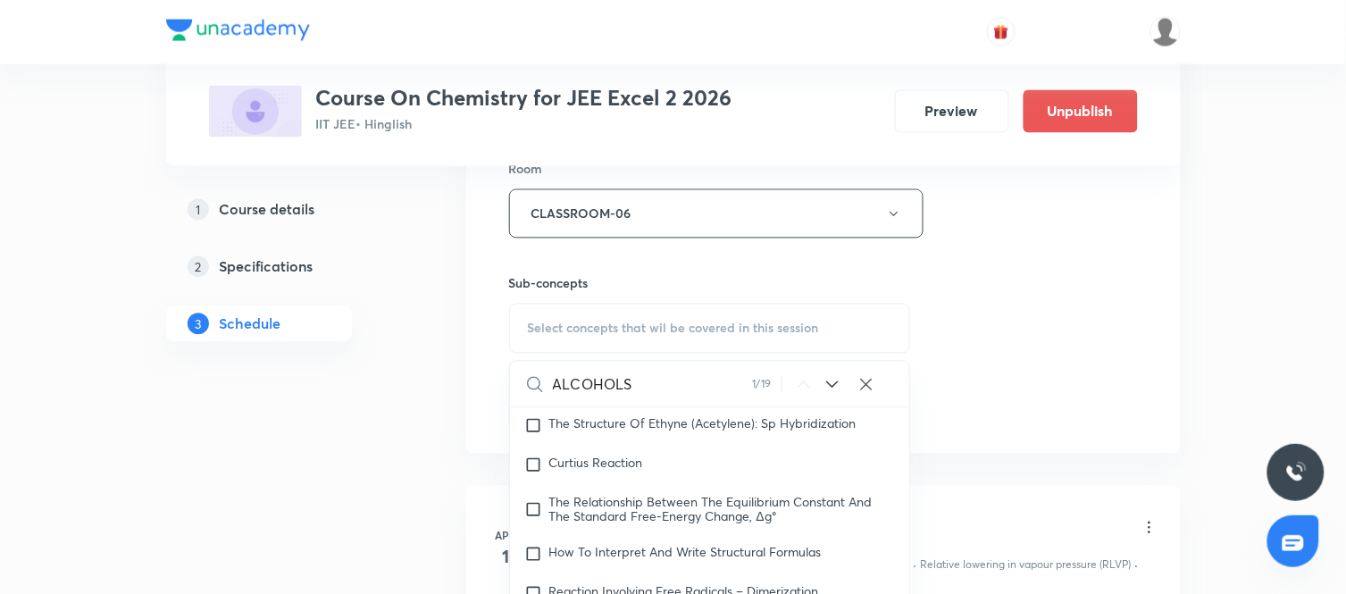
scroll to position [980, 0]
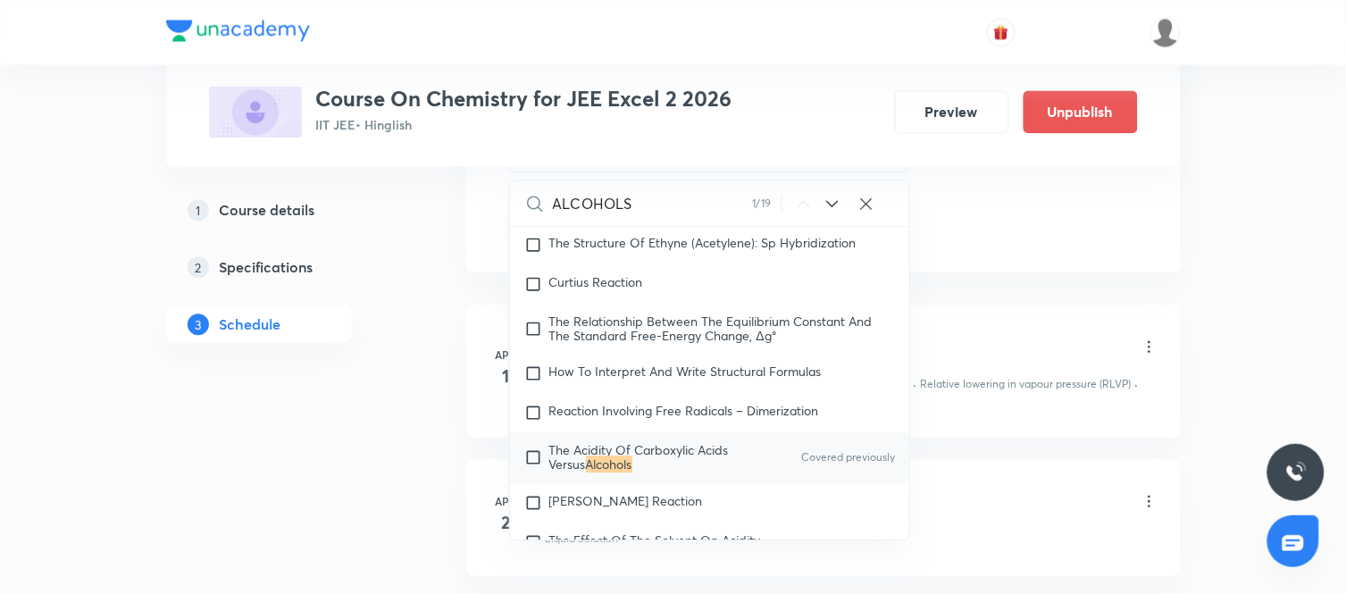
type input "ALCOHOLS"
click at [835, 205] on icon at bounding box center [832, 203] width 21 height 21
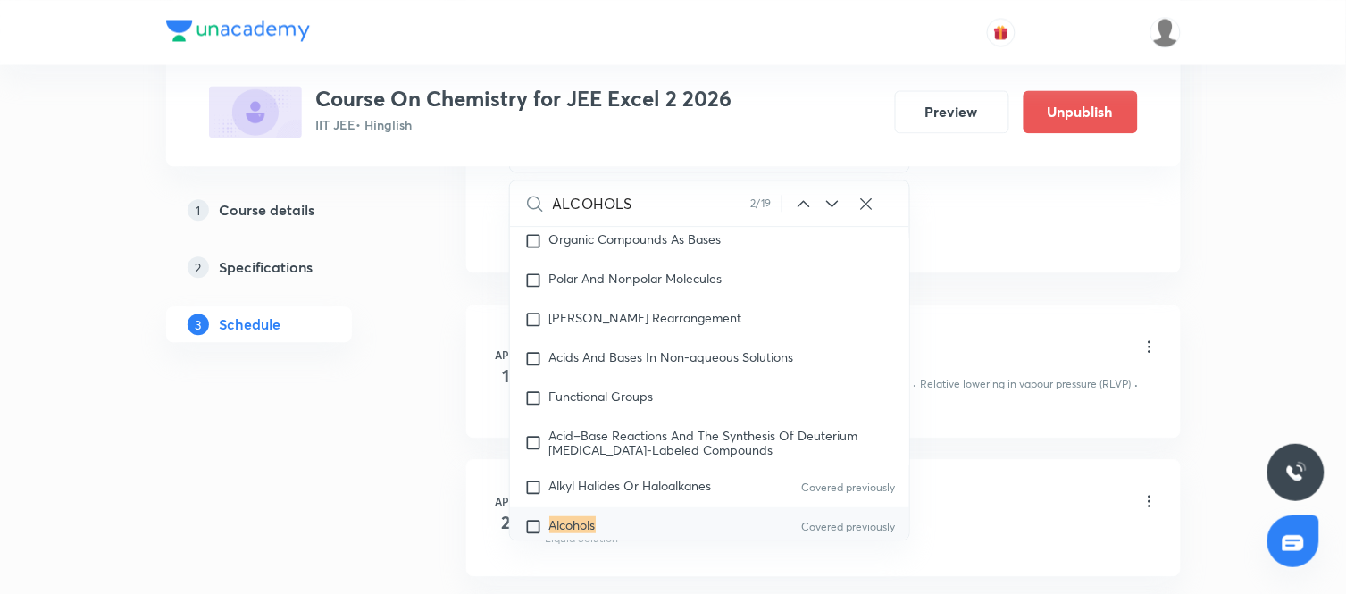
scroll to position [31380, 0]
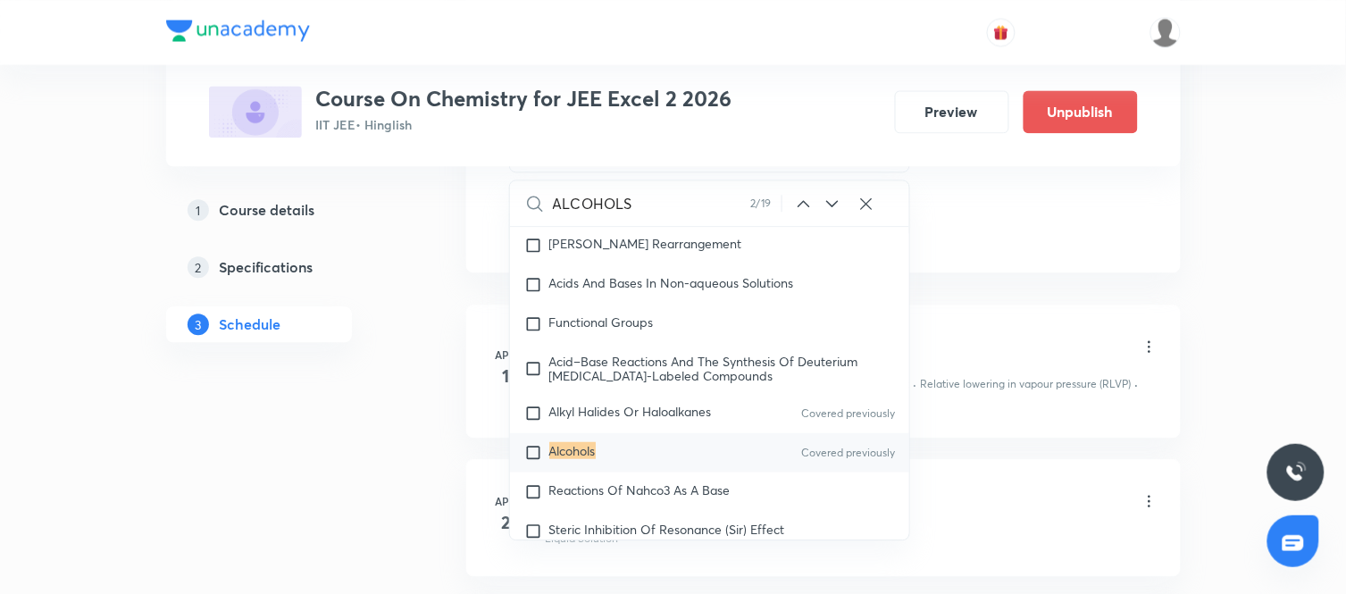
click at [603, 454] on div "Alcohols Covered previously" at bounding box center [710, 452] width 400 height 39
checkbox input "true"
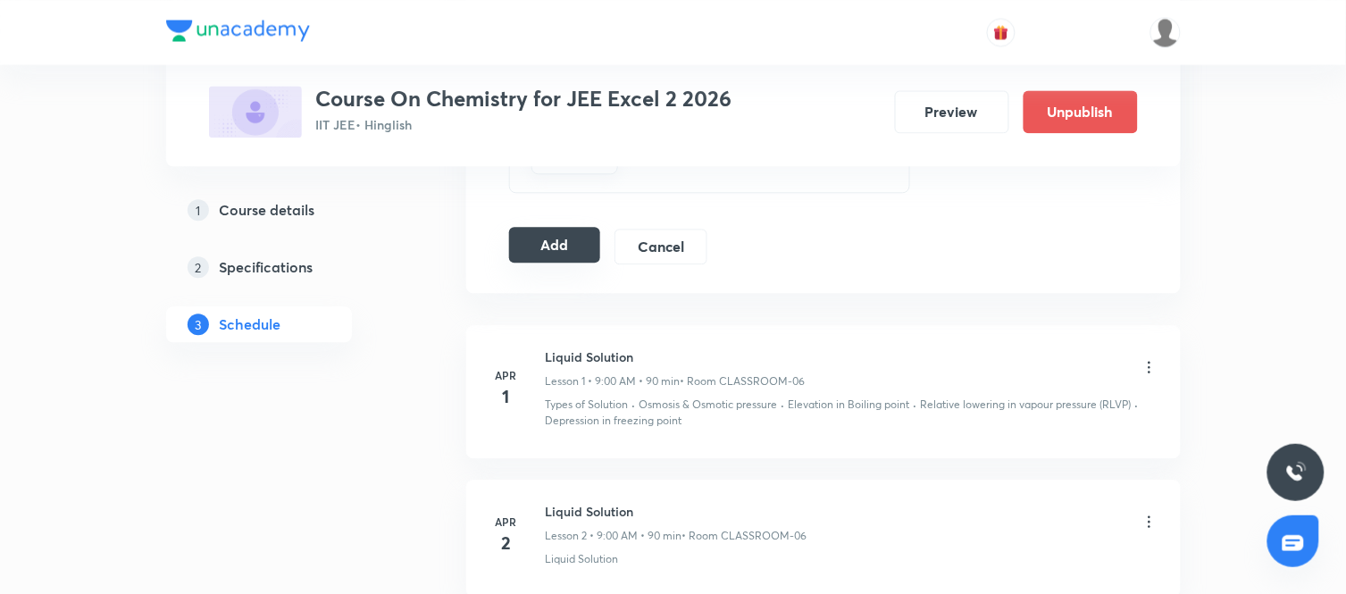
click at [557, 253] on button "Add" at bounding box center [555, 245] width 92 height 36
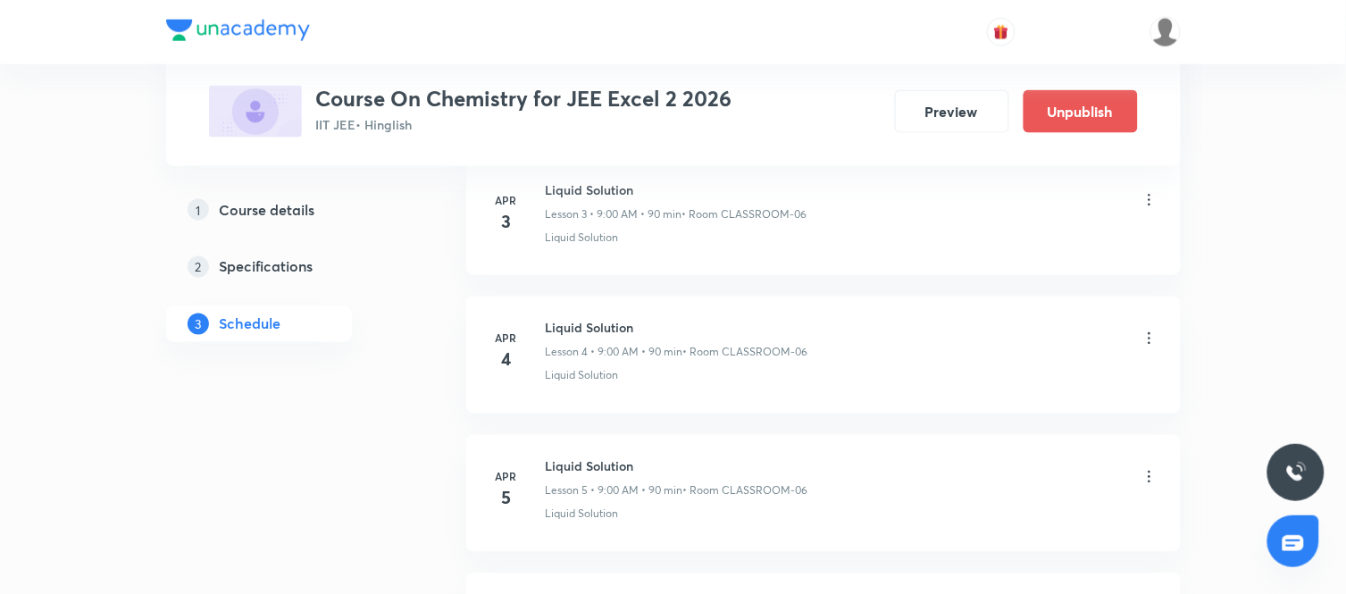
scroll to position [0, 0]
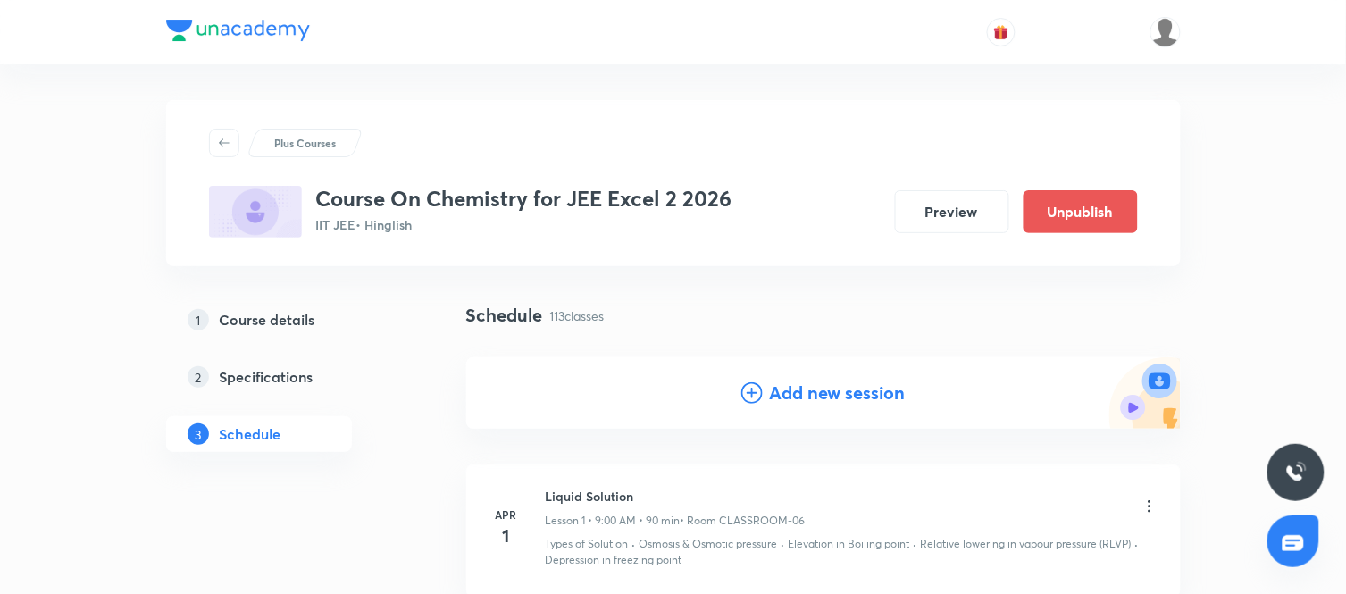
click at [823, 378] on div "Add new session" at bounding box center [823, 392] width 714 height 71
click at [830, 390] on h4 "Add new session" at bounding box center [838, 393] width 136 height 27
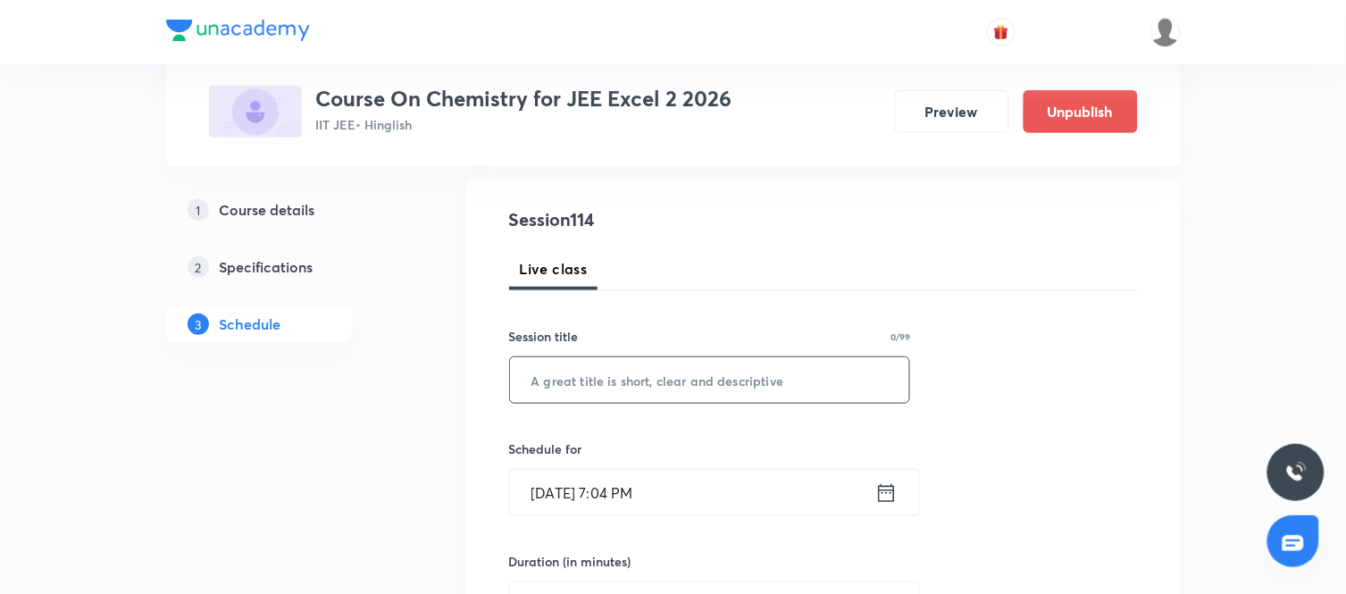
scroll to position [180, 0]
click at [684, 362] on input "text" at bounding box center [710, 379] width 400 height 46
paste input "Alcohols, Phenols and Ether"
type input "Alcohols, Phenols and Ether"
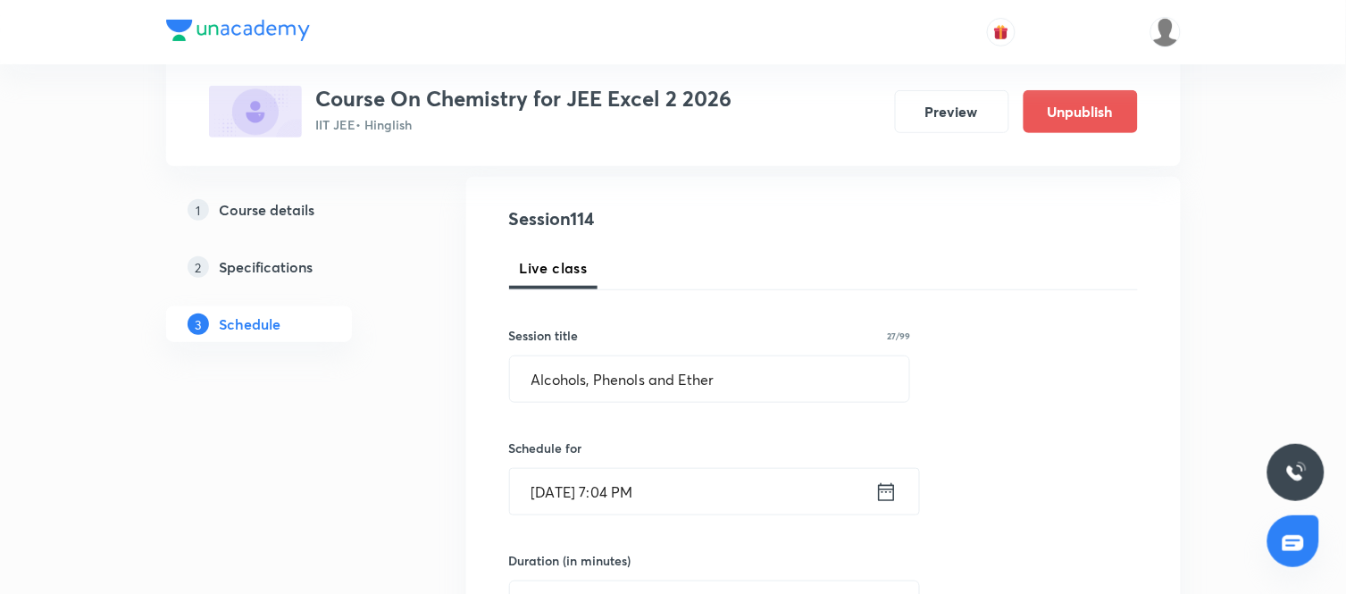
click at [897, 489] on icon at bounding box center [886, 492] width 22 height 25
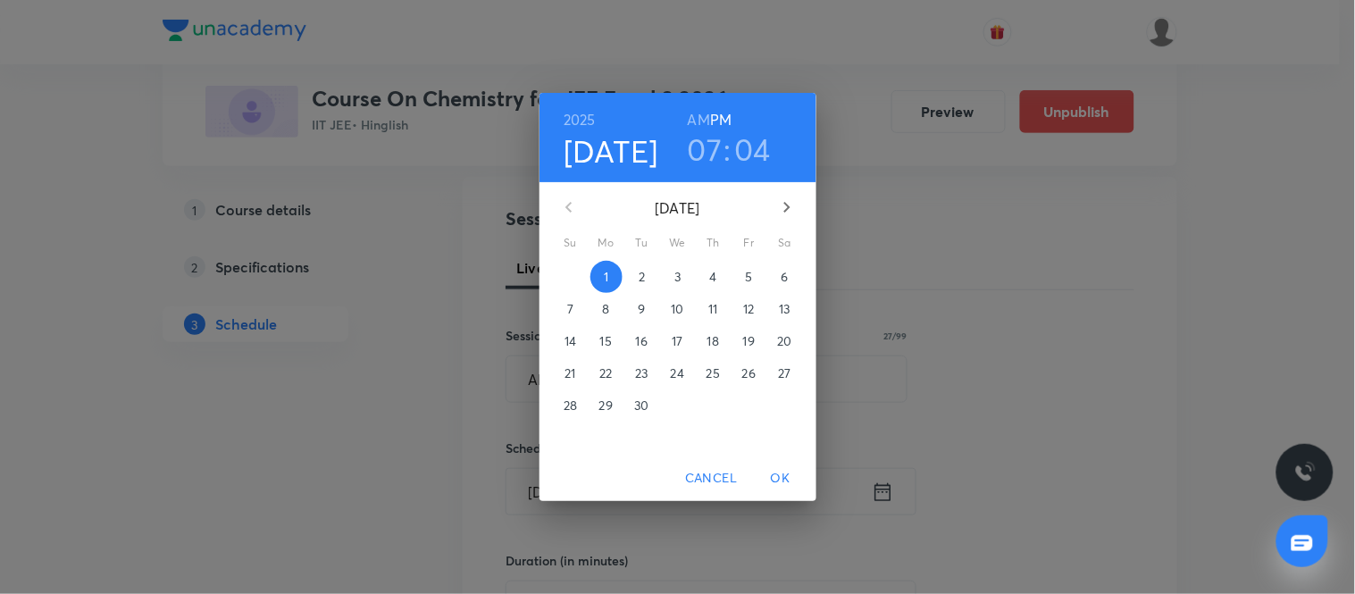
click at [755, 279] on span "5" at bounding box center [749, 277] width 32 height 18
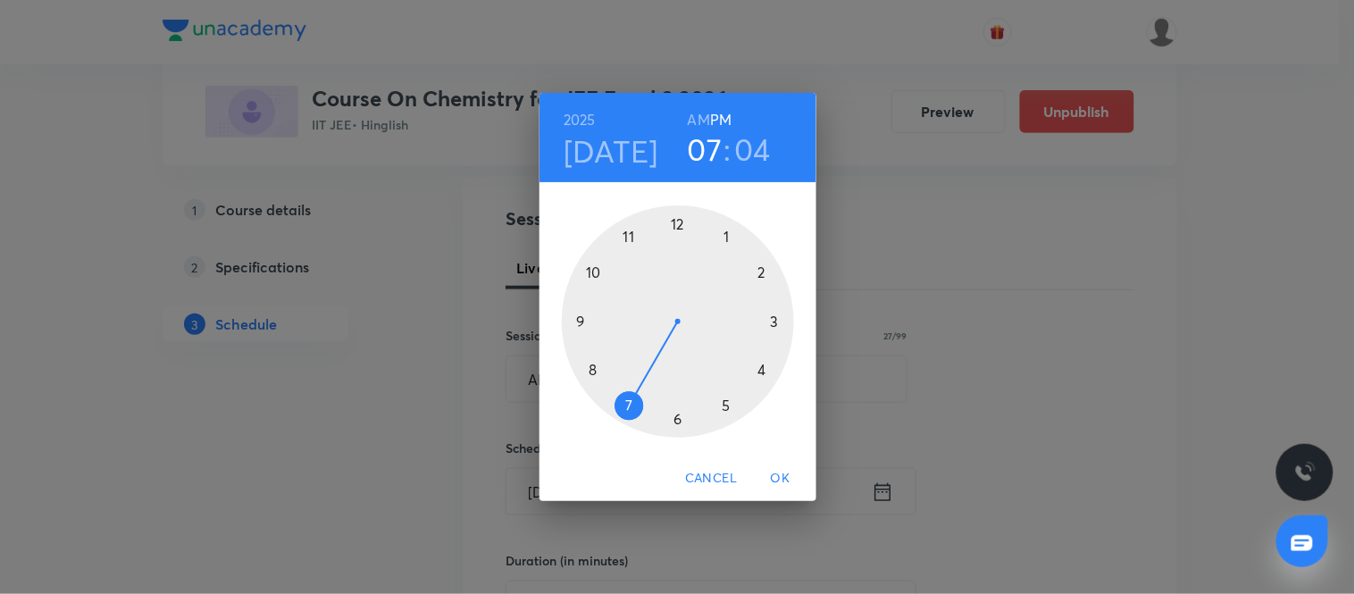
click at [577, 319] on div at bounding box center [678, 321] width 232 height 232
click at [695, 113] on h6 "AM" at bounding box center [699, 119] width 22 height 25
click at [681, 220] on div at bounding box center [678, 321] width 232 height 232
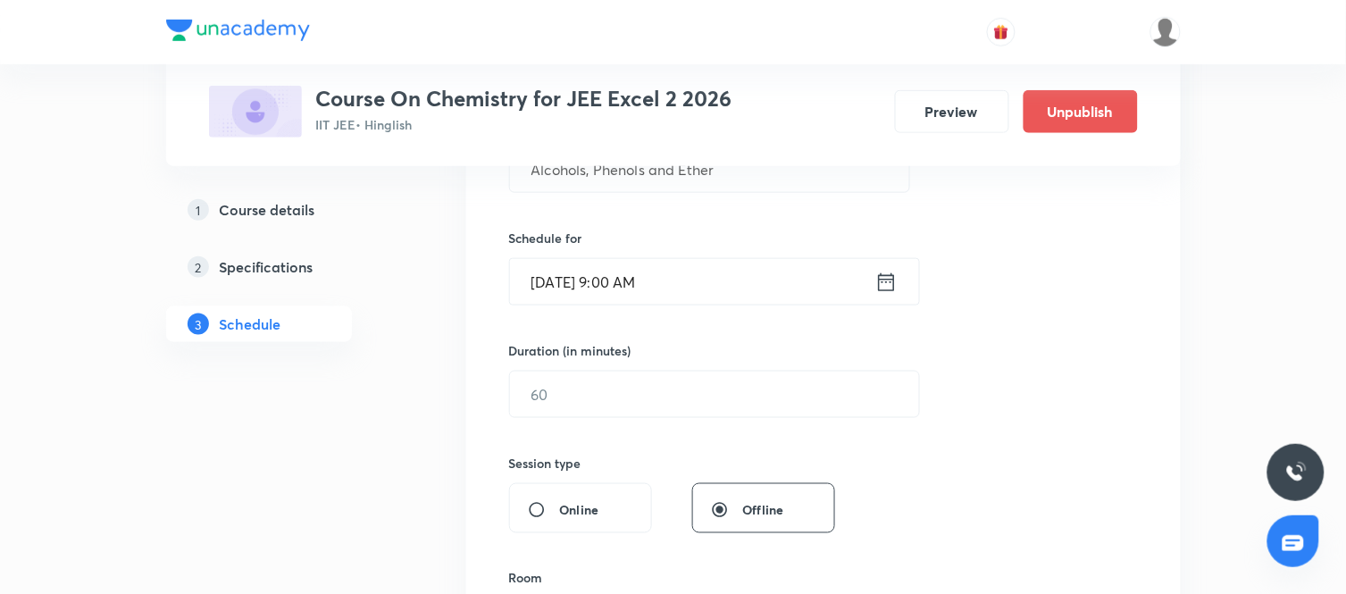
scroll to position [391, 0]
click at [676, 420] on div "Session 114 Live class Session title 27/99 Alcohols, Phenols and Ether ​ Schedu…" at bounding box center [823, 414] width 629 height 839
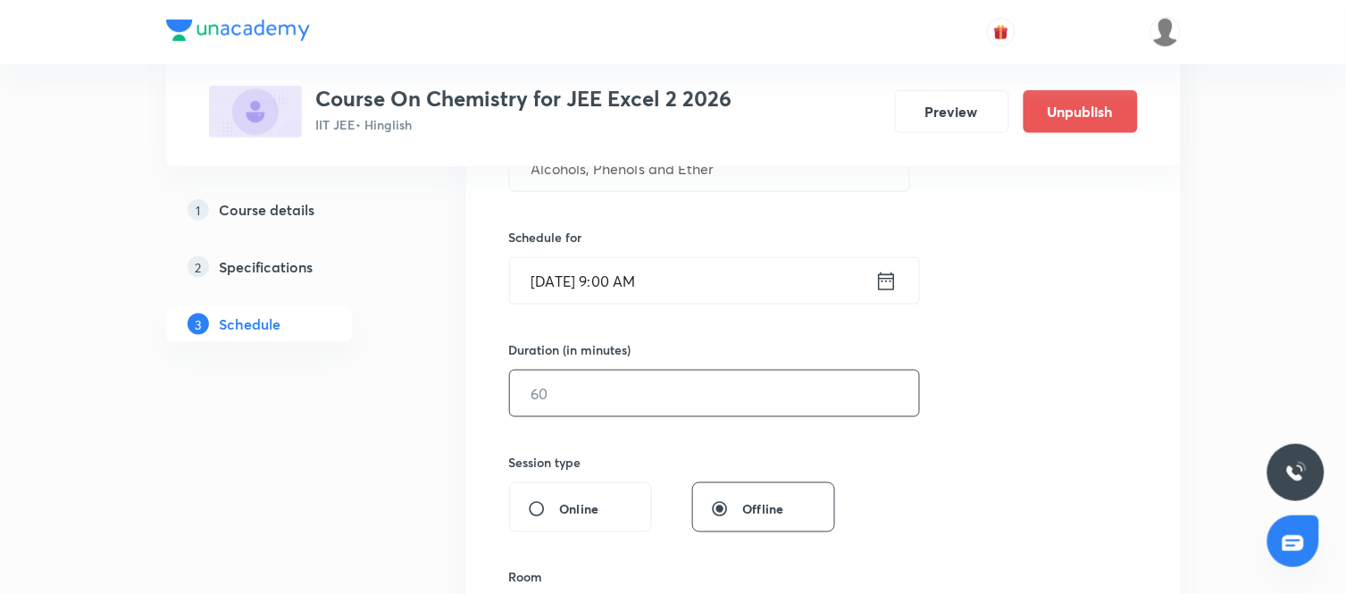
click at [630, 387] on input "text" at bounding box center [714, 394] width 409 height 46
type input "90"
click at [930, 453] on div "Session 114 Live class Session title 27/99 Alcohols, Phenols and Ether ​ Schedu…" at bounding box center [823, 414] width 629 height 839
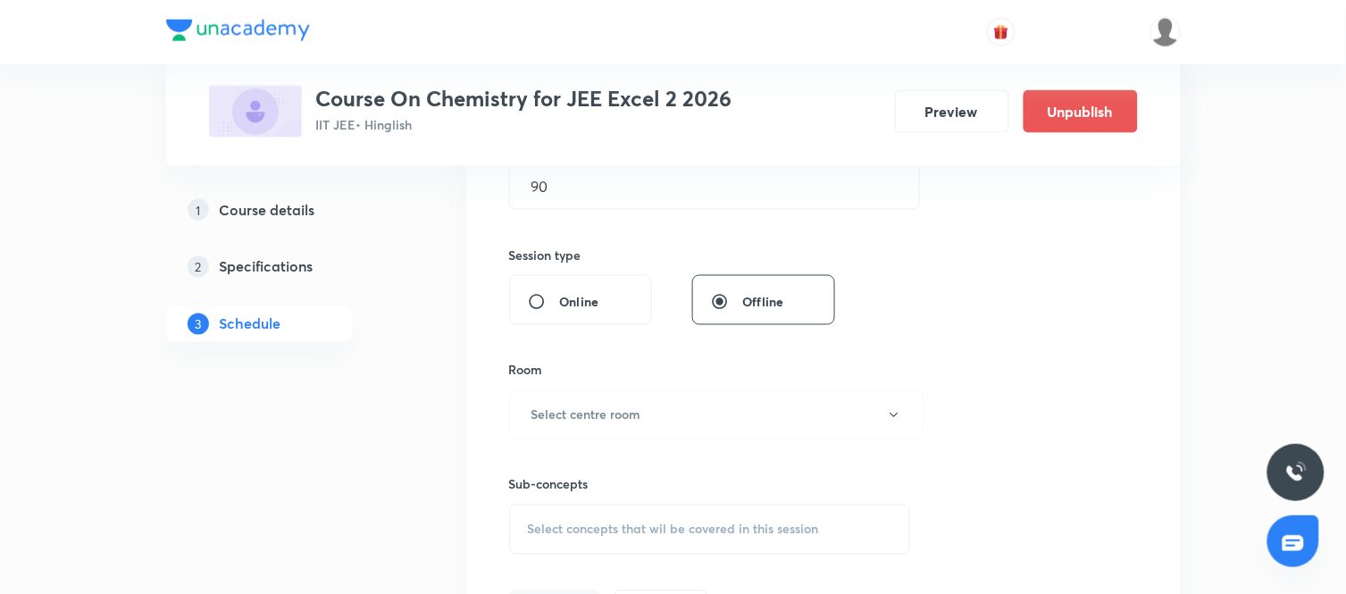
scroll to position [601, 0]
click at [741, 426] on button "Select centre room" at bounding box center [716, 412] width 414 height 49
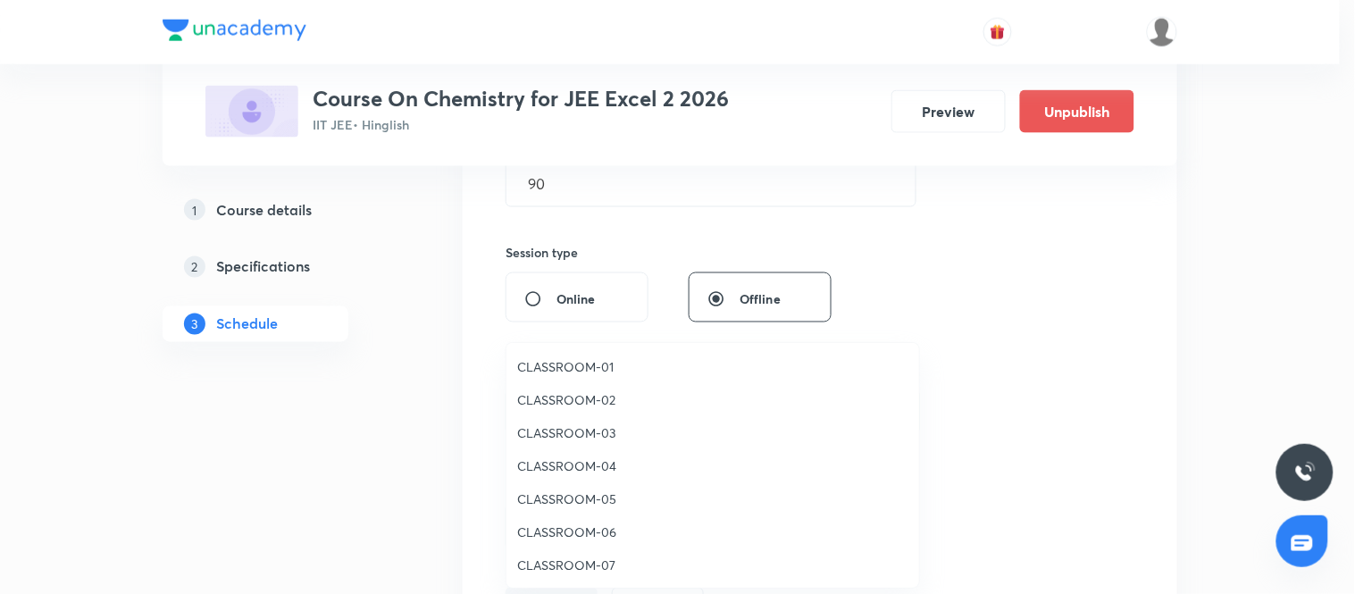
click at [573, 530] on span "CLASSROOM-06" at bounding box center [712, 531] width 391 height 19
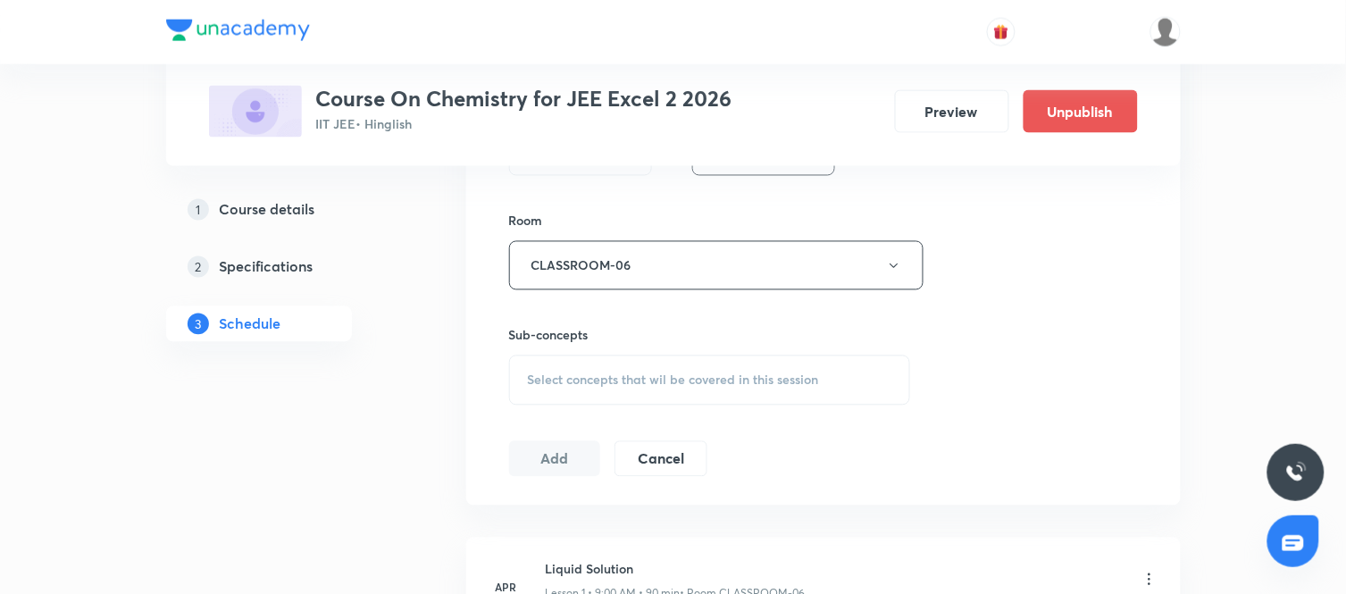
scroll to position [748, 0]
click at [710, 396] on div "Select concepts that wil be covered in this session" at bounding box center [710, 380] width 402 height 50
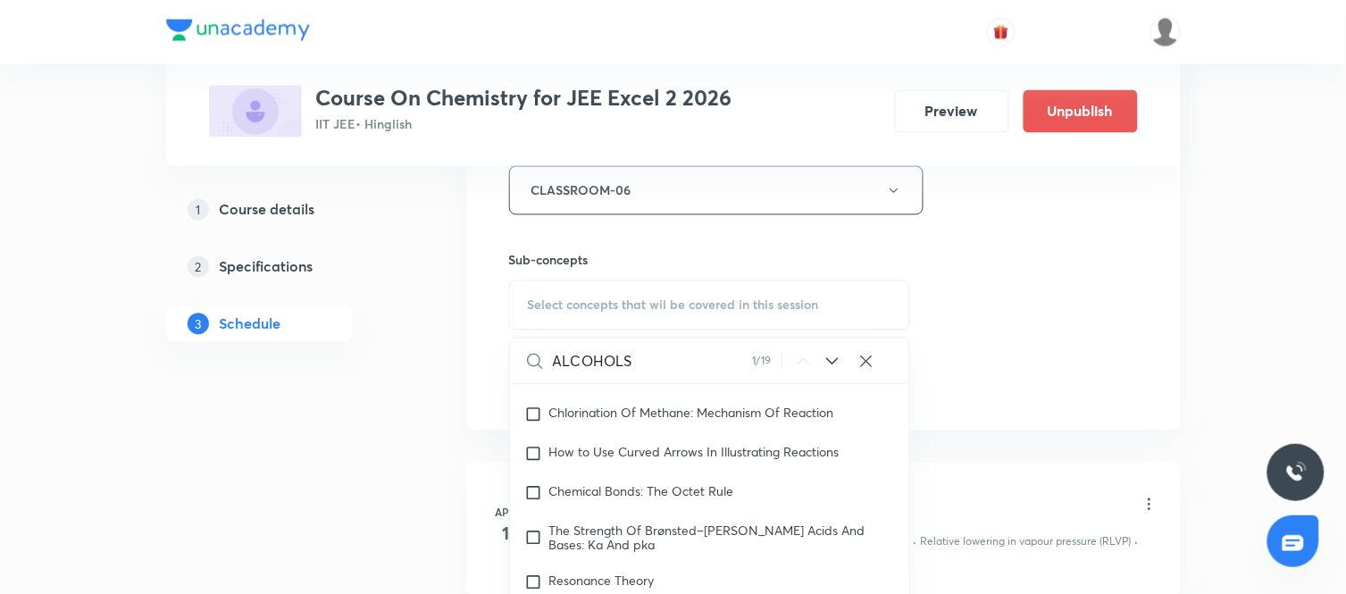
scroll to position [839, 0]
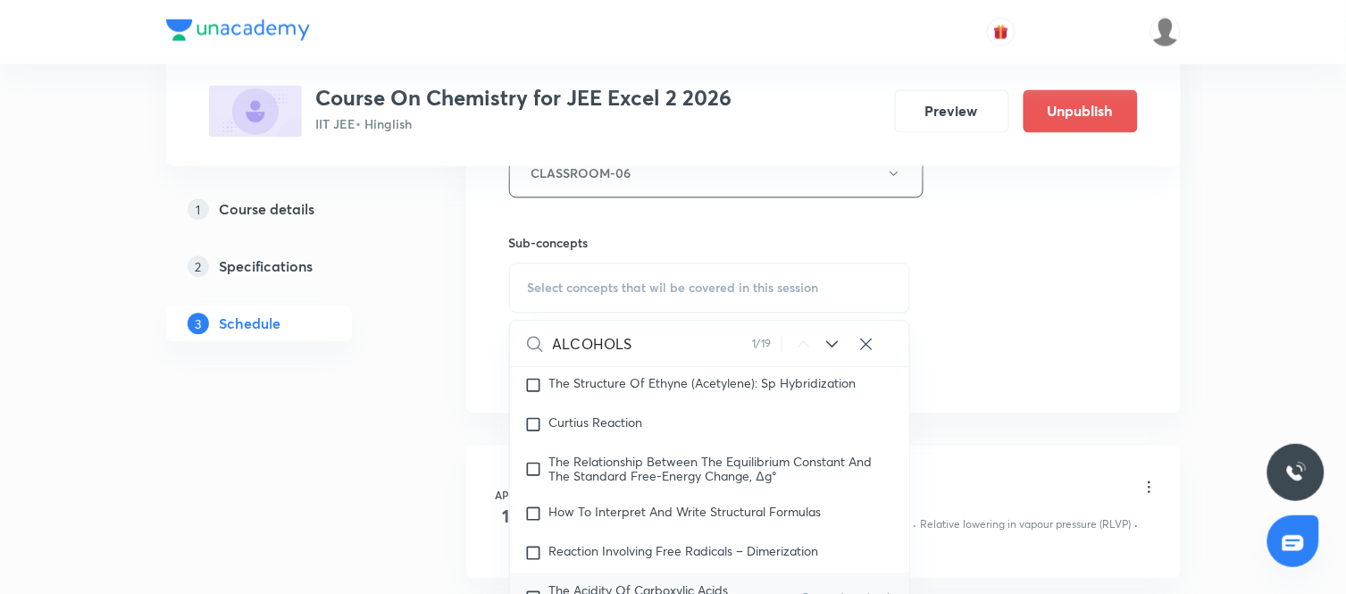
type input "ALCOHOLS"
click at [826, 349] on icon at bounding box center [832, 344] width 21 height 21
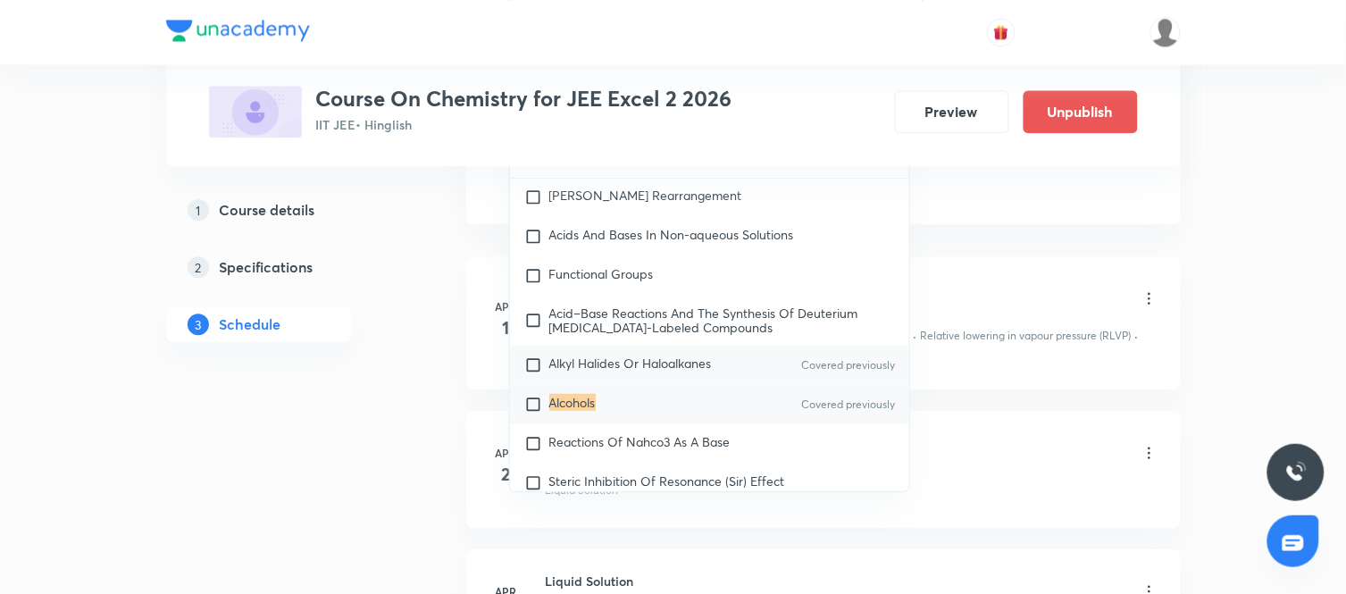
scroll to position [1030, 0]
click at [663, 384] on div "Alkyl Halides Or Haloalkanes Covered previously" at bounding box center [710, 364] width 400 height 39
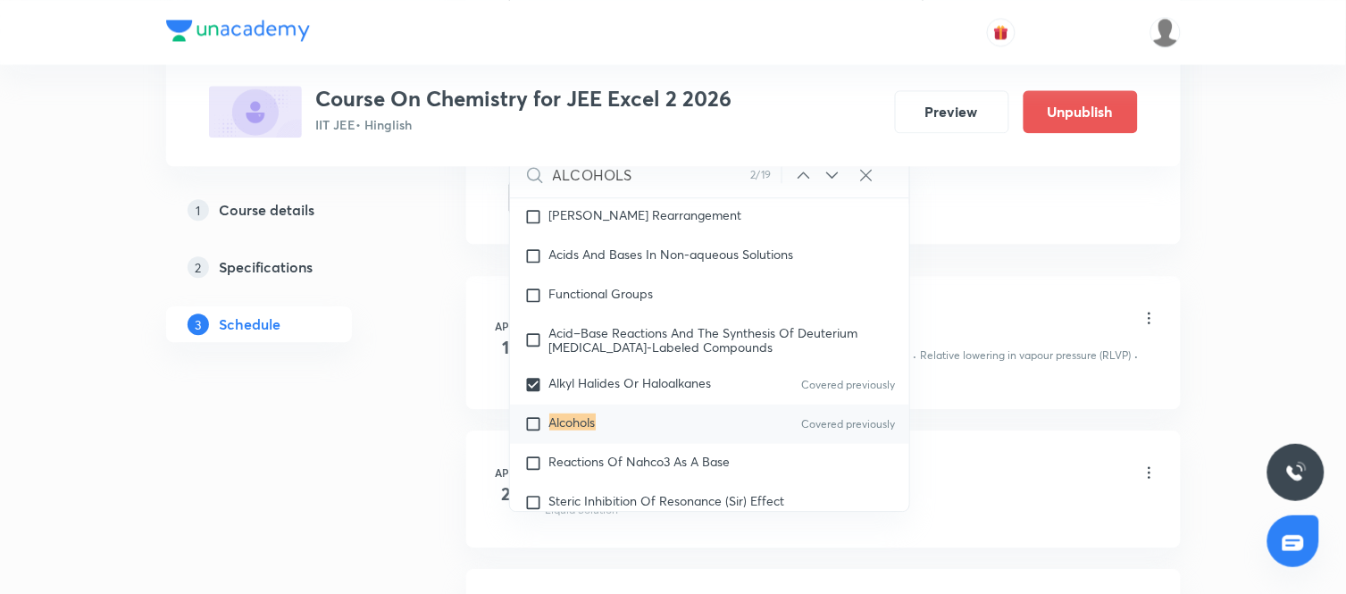
click at [570, 429] on mark "Alcohols" at bounding box center [572, 421] width 46 height 17
checkbox input "true"
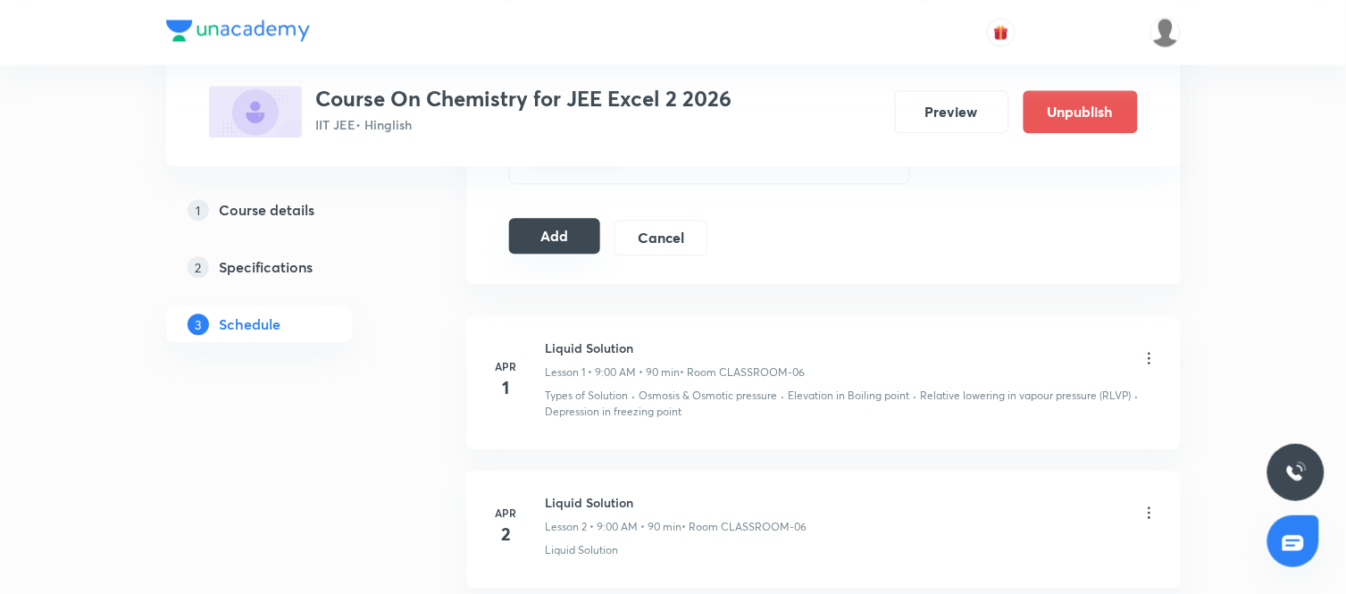
click at [564, 229] on button "Add" at bounding box center [555, 236] width 92 height 36
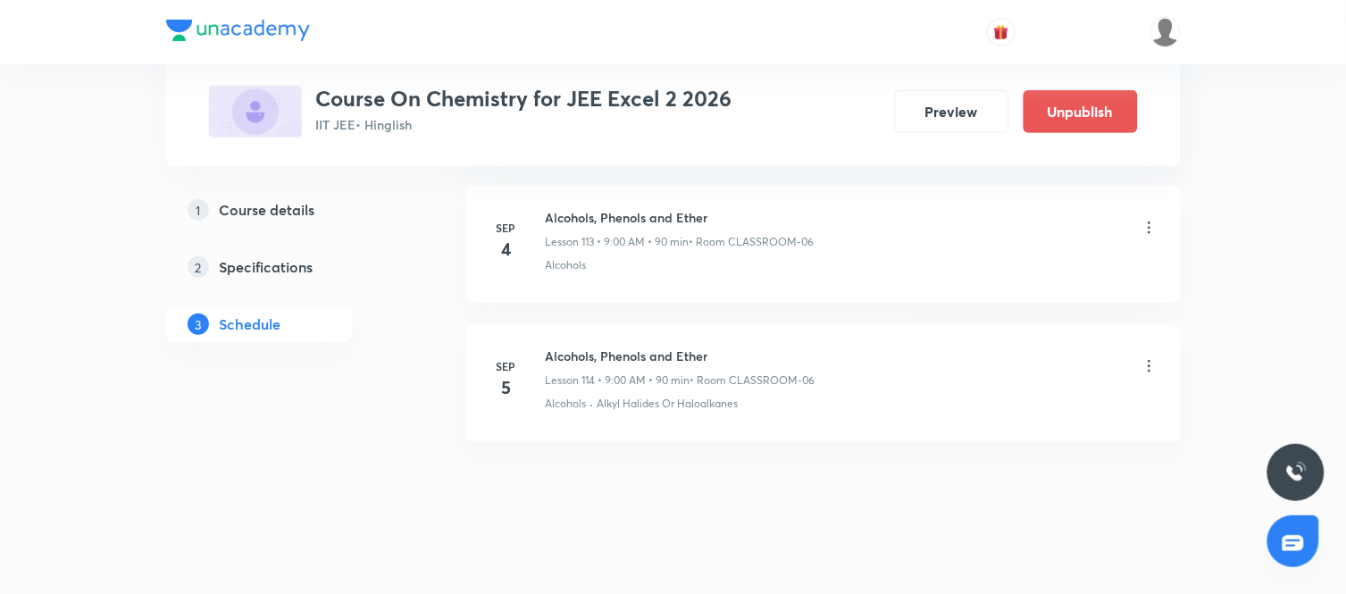
scroll to position [15804, 0]
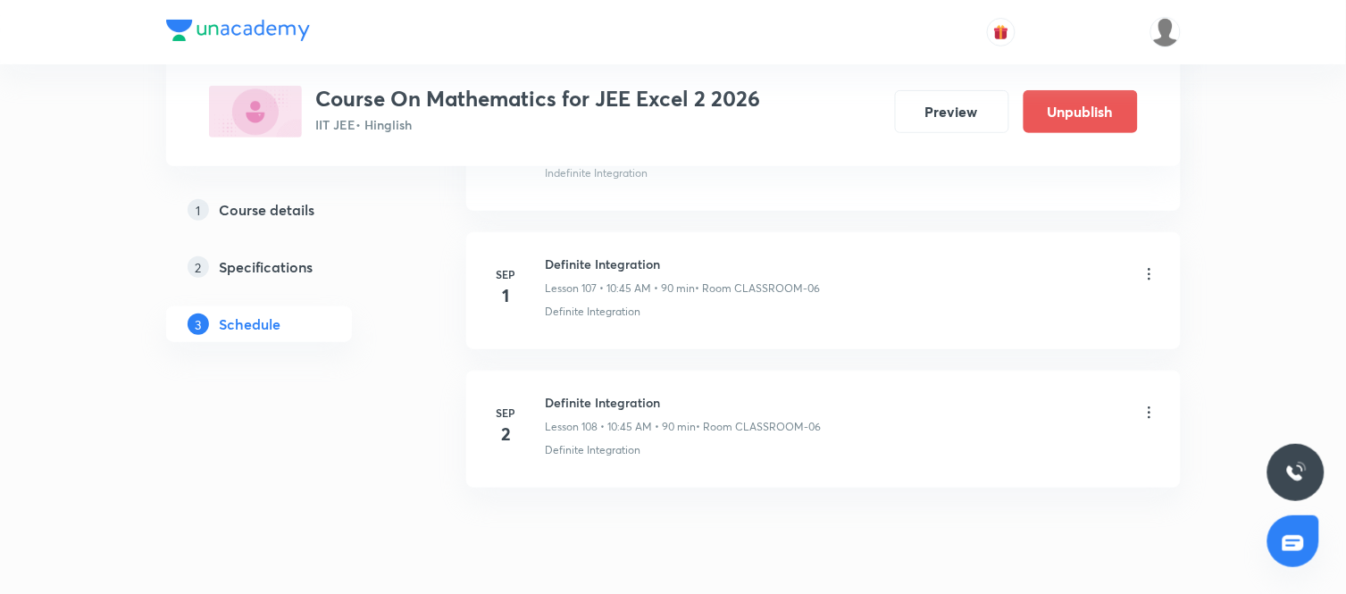
scroll to position [15809, 0]
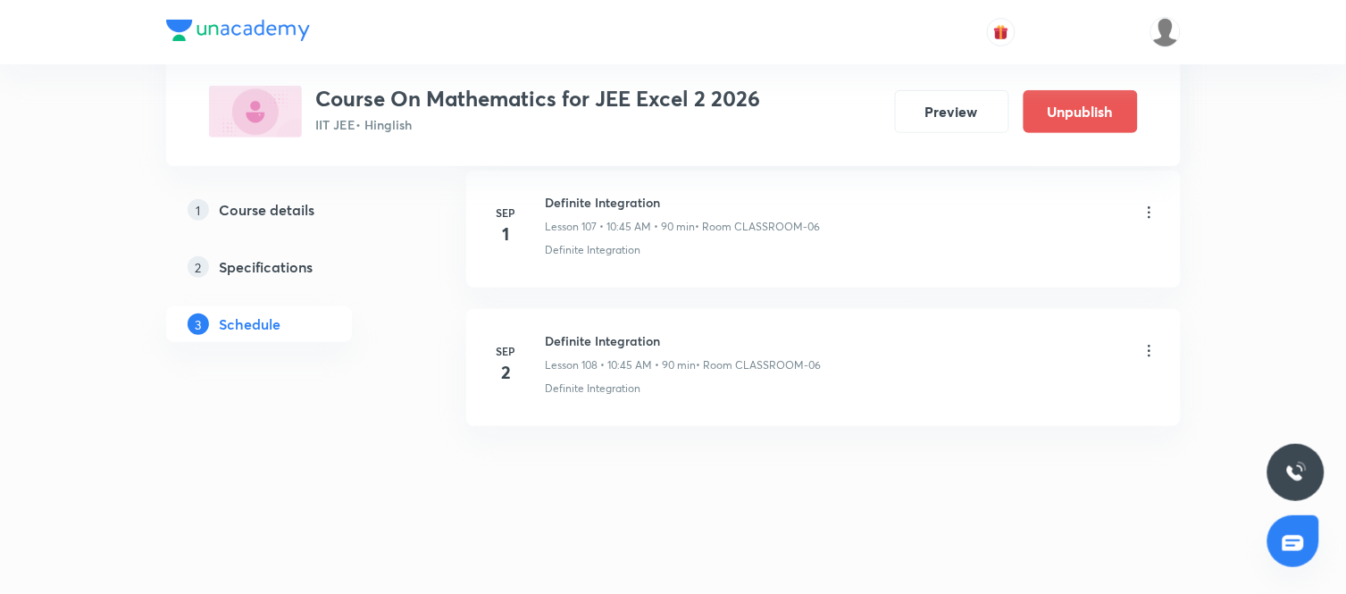
click at [605, 344] on h6 "Definite Integration" at bounding box center [684, 340] width 276 height 19
copy h6 "Definite Integration"
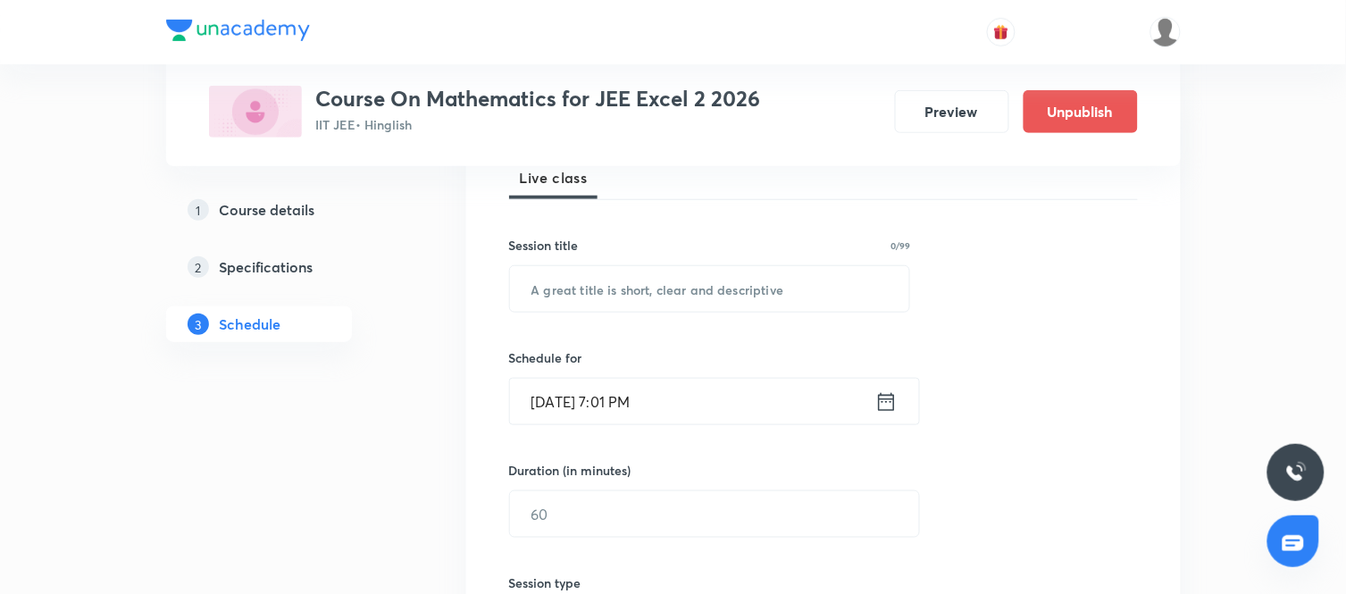
scroll to position [271, 0]
click at [568, 284] on input "text" at bounding box center [710, 288] width 400 height 46
paste input "Definite Integration"
type input "Definite Integration"
click at [882, 400] on icon at bounding box center [886, 400] width 16 height 18
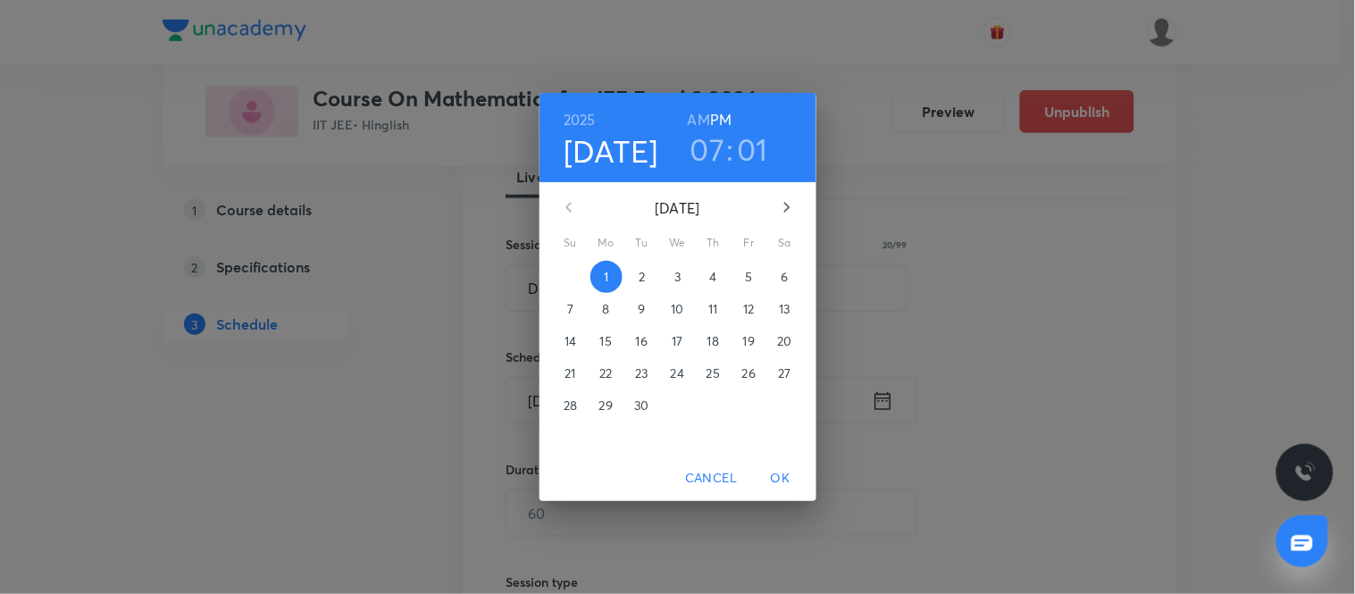
click at [682, 279] on span "3" at bounding box center [678, 277] width 32 height 18
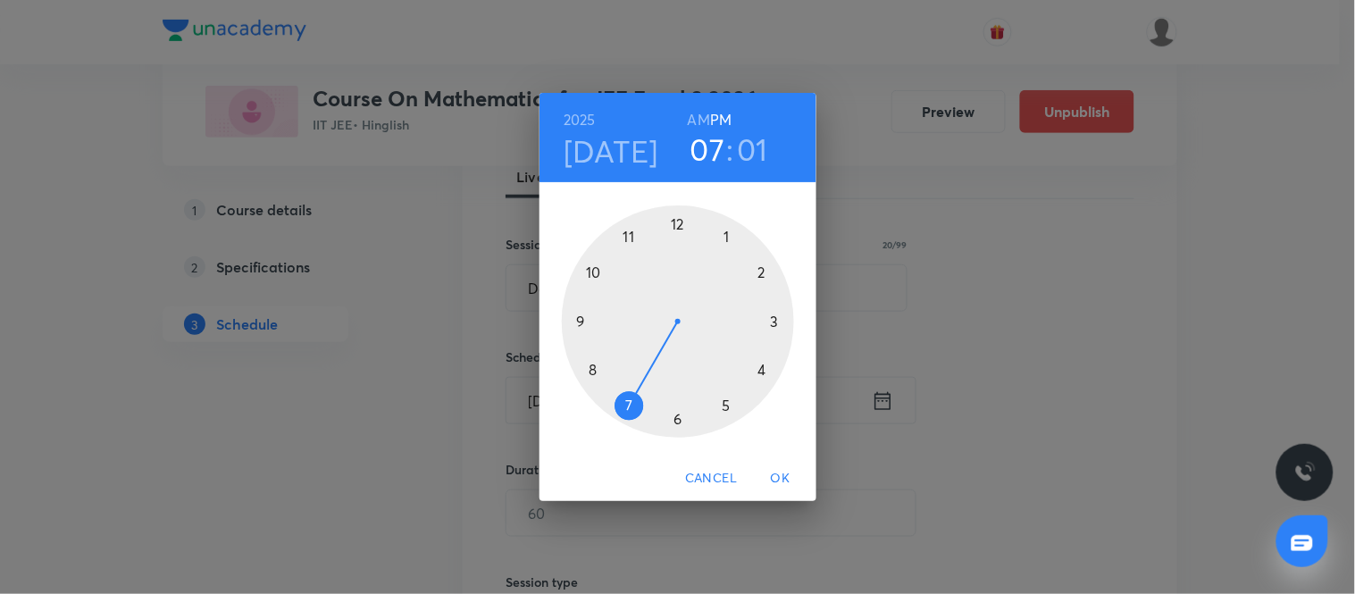
click at [594, 271] on div at bounding box center [678, 321] width 232 height 232
click at [698, 113] on h6 "AM" at bounding box center [699, 119] width 22 height 25
click at [578, 321] on div at bounding box center [678, 321] width 232 height 232
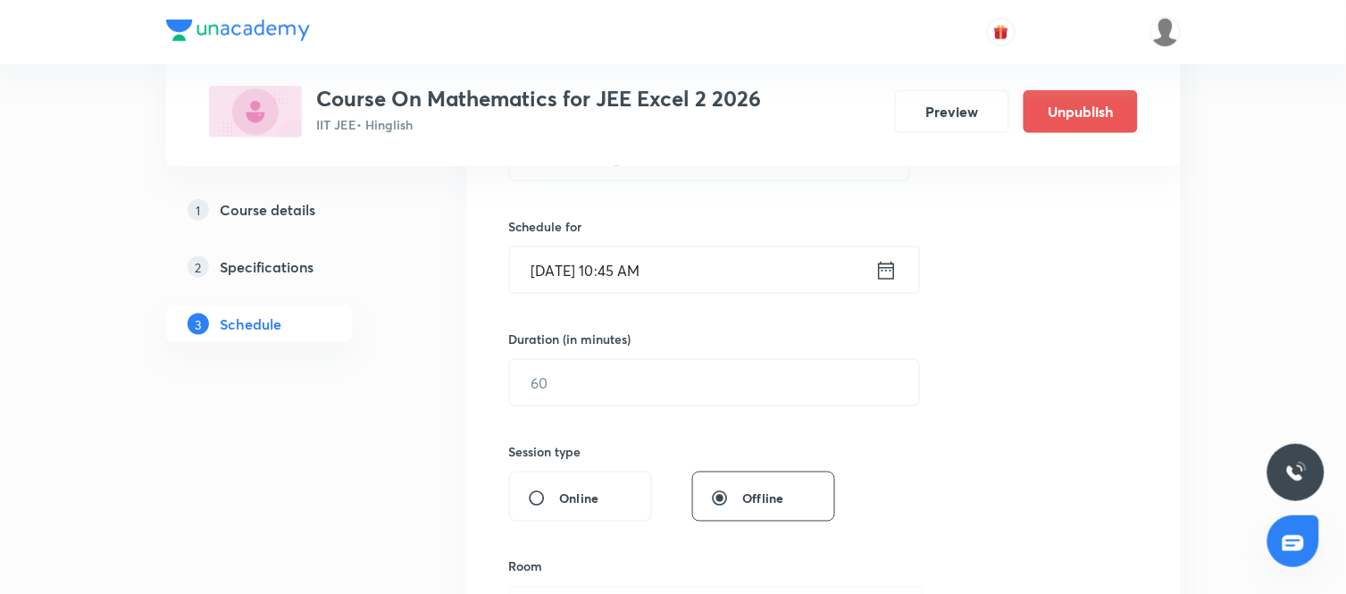
scroll to position [424, 0]
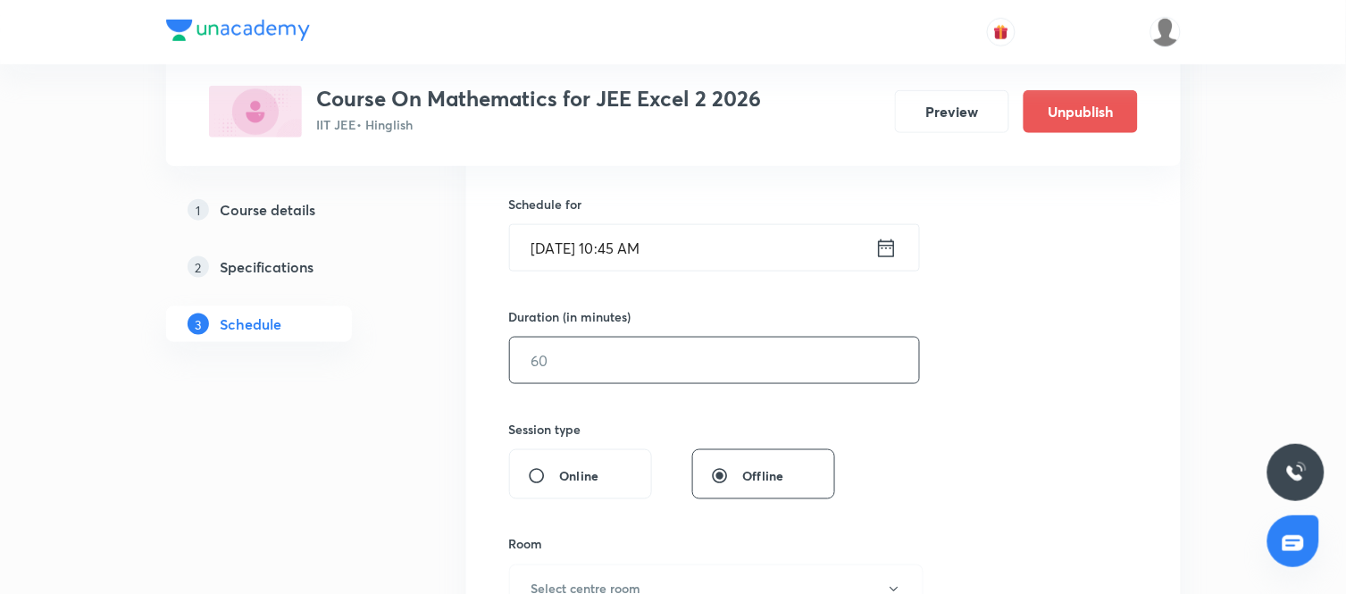
click at [628, 355] on input "text" at bounding box center [714, 361] width 409 height 46
type input "90"
click at [880, 391] on div "Session 109 Live class Session title 20/99 Definite Integration ​ Schedule for …" at bounding box center [823, 381] width 629 height 839
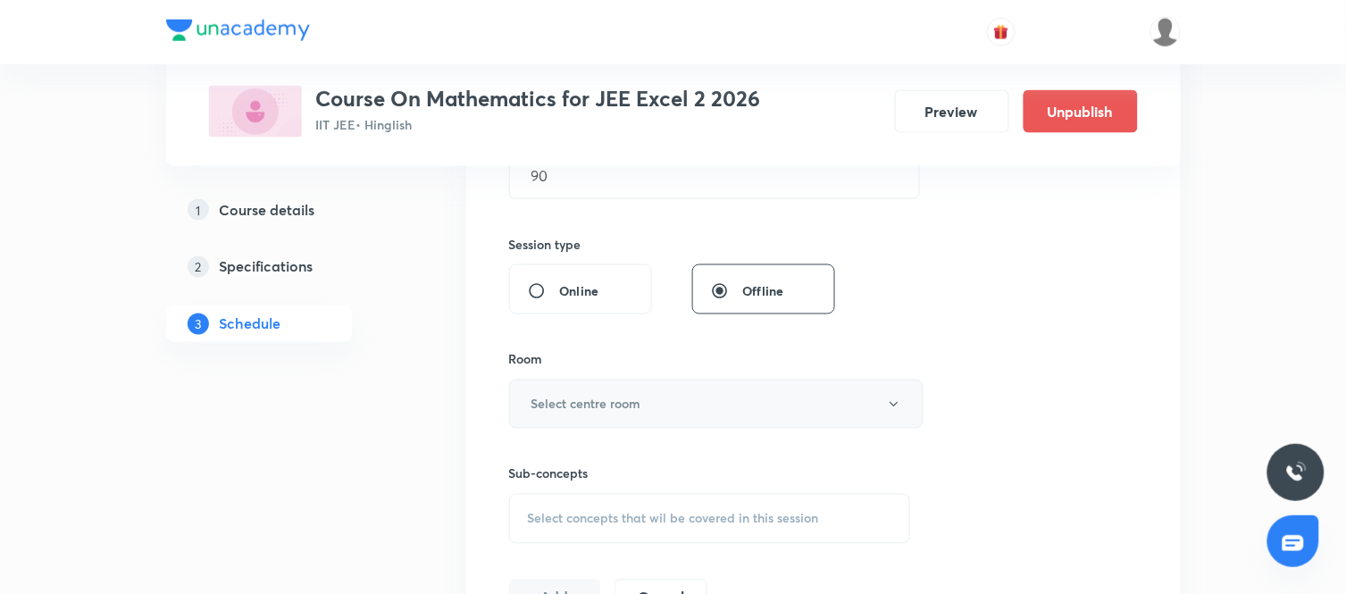
scroll to position [610, 0]
click at [714, 390] on button "Select centre room" at bounding box center [716, 403] width 414 height 49
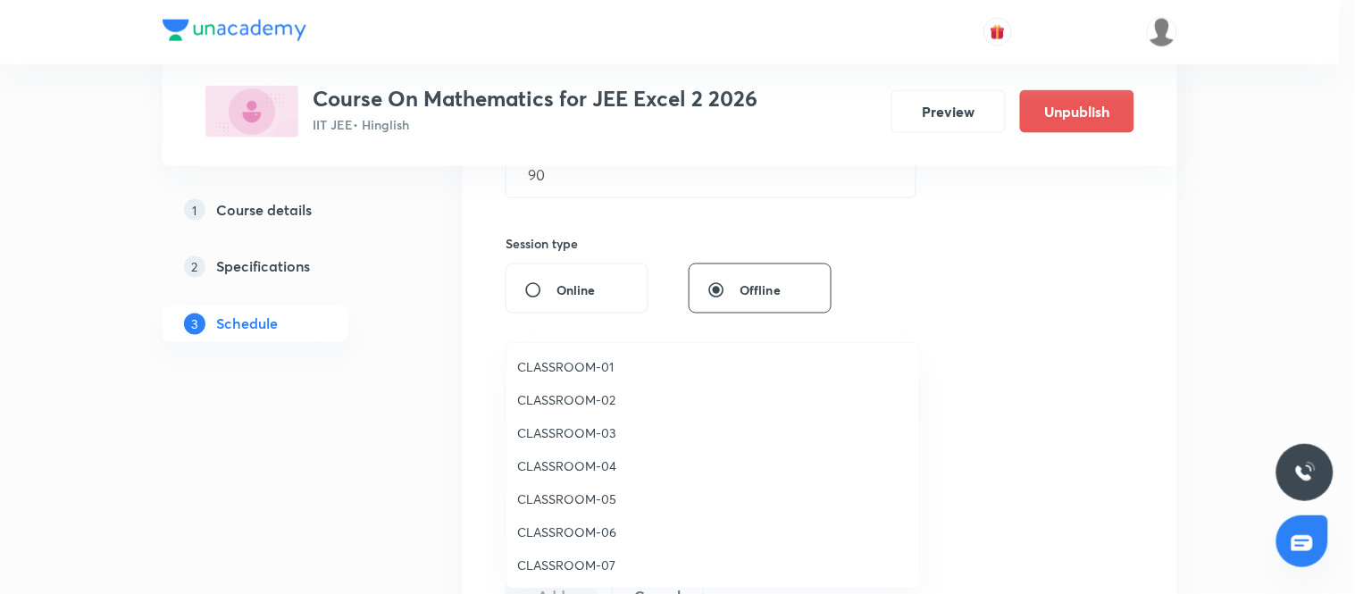
click at [568, 538] on span "CLASSROOM-06" at bounding box center [712, 531] width 391 height 19
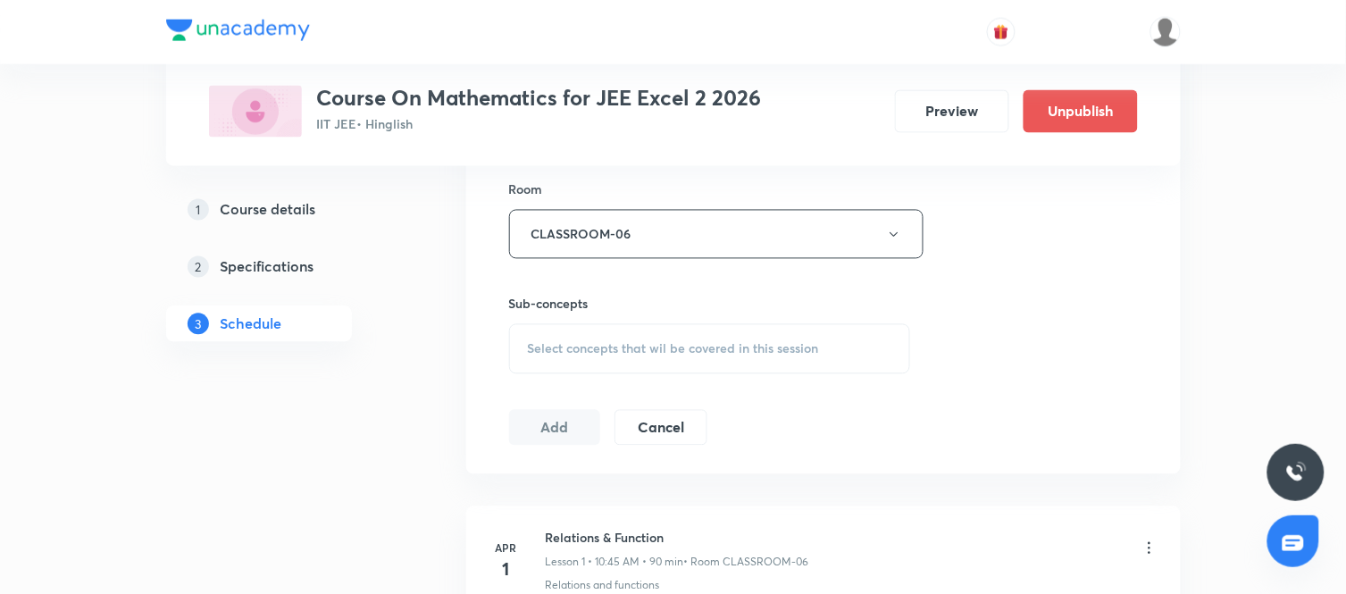
scroll to position [783, 0]
click at [655, 341] on span "Select concepts that wil be covered in this session" at bounding box center [673, 345] width 291 height 14
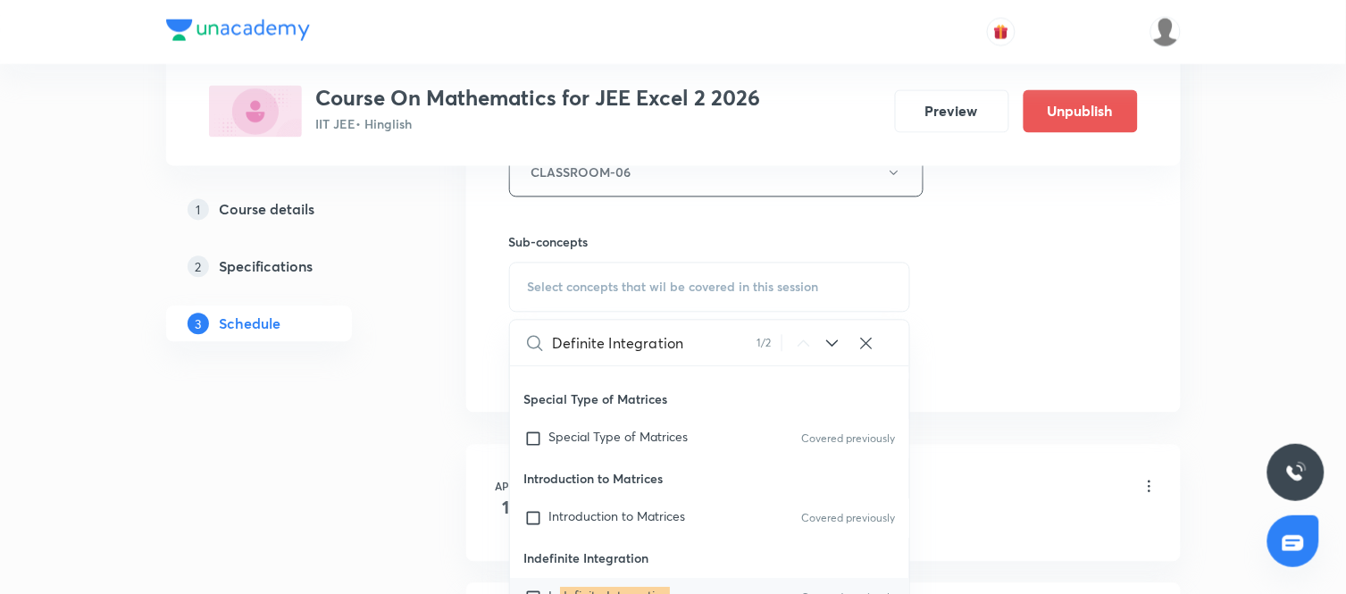
scroll to position [842, 0]
type input "Definite Integration"
click at [836, 341] on icon at bounding box center [833, 341] width 12 height 7
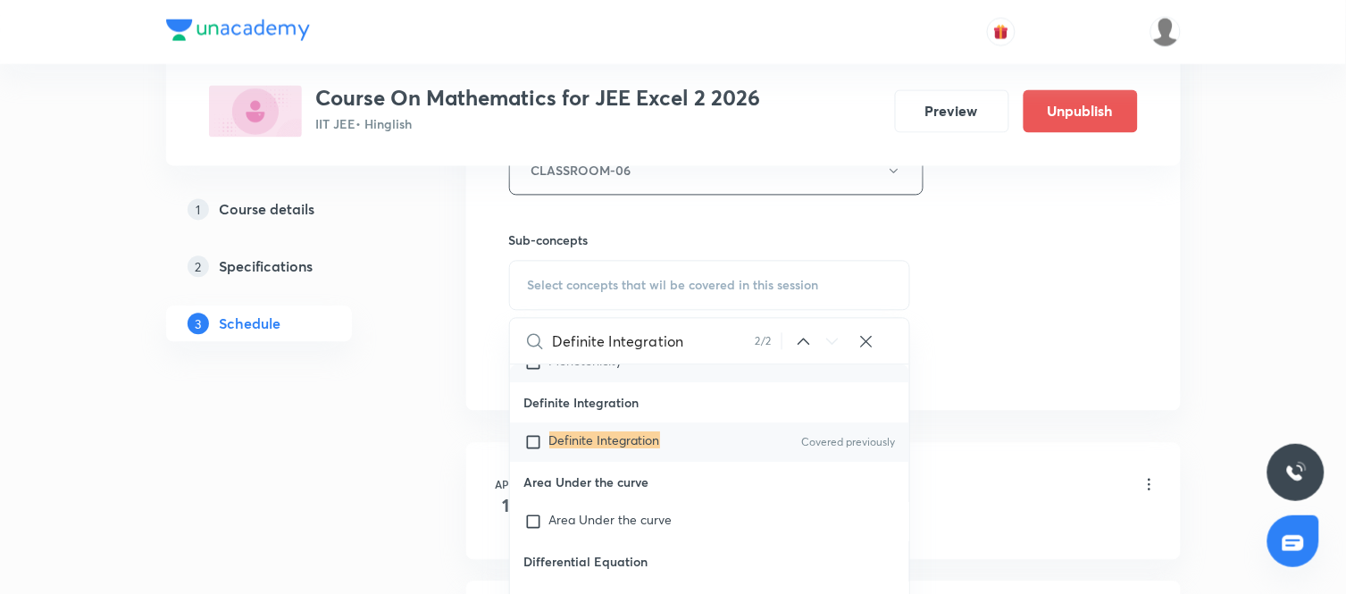
scroll to position [6913, 0]
click at [577, 462] on div "Definite Integration Covered previously" at bounding box center [710, 441] width 400 height 39
checkbox input "true"
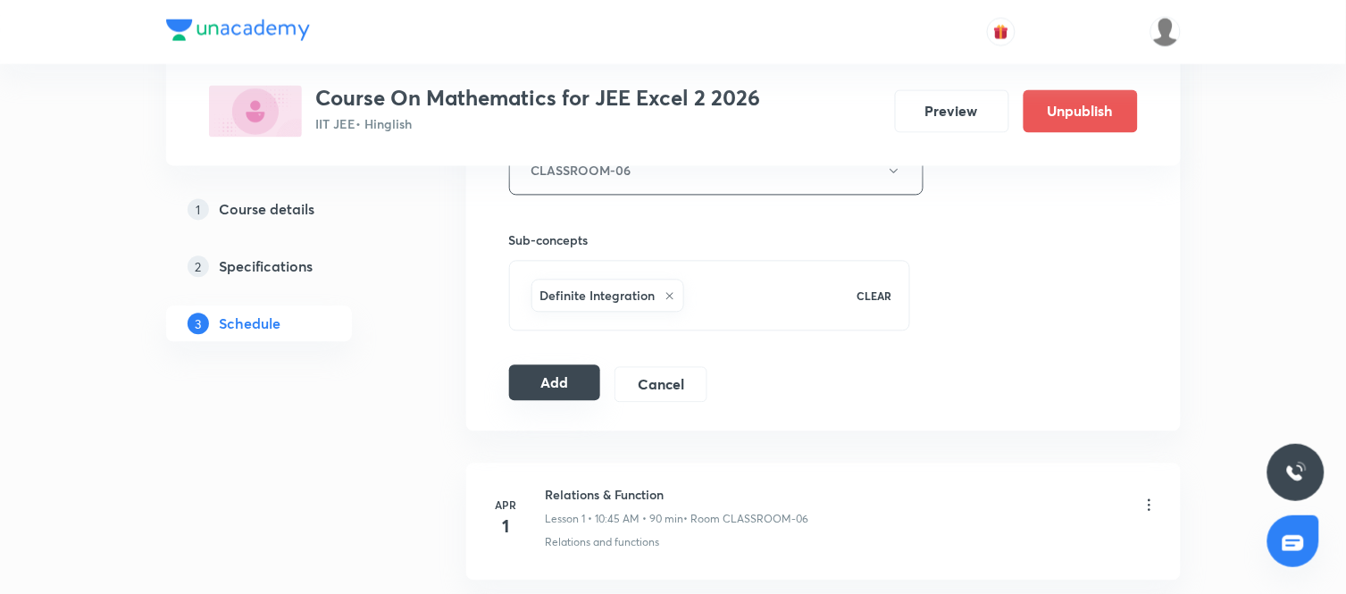
click at [555, 380] on button "Add" at bounding box center [555, 383] width 92 height 36
click at [555, 381] on button "Add" at bounding box center [555, 383] width 92 height 36
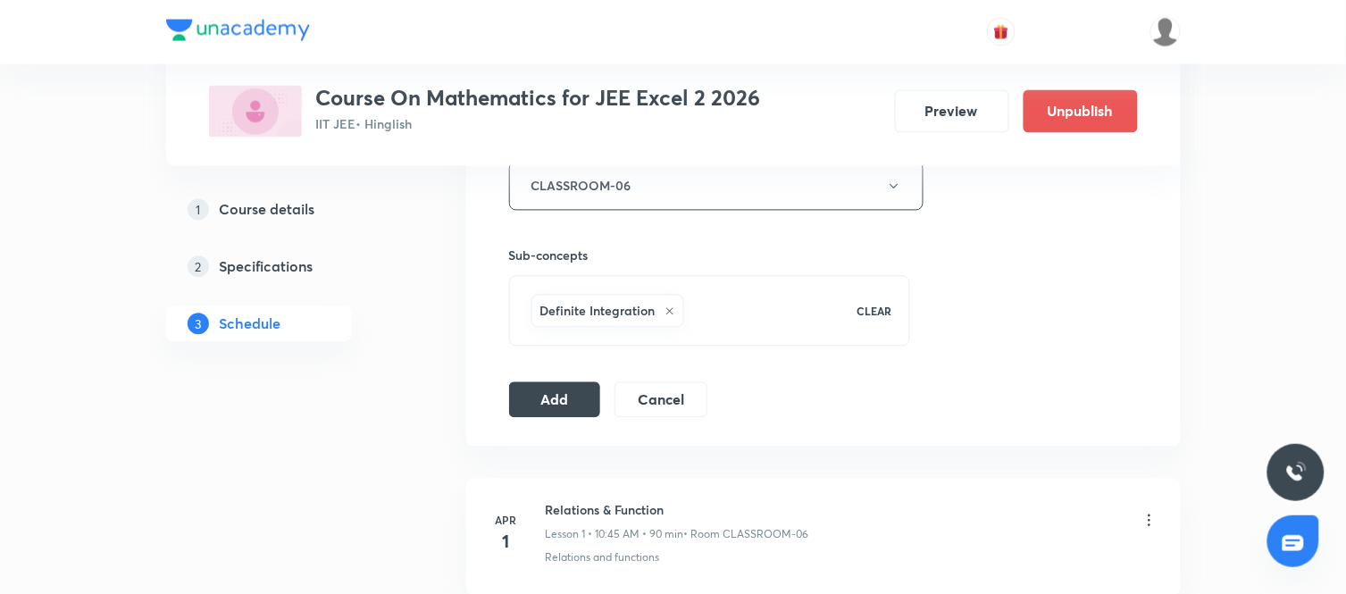
scroll to position [830, 0]
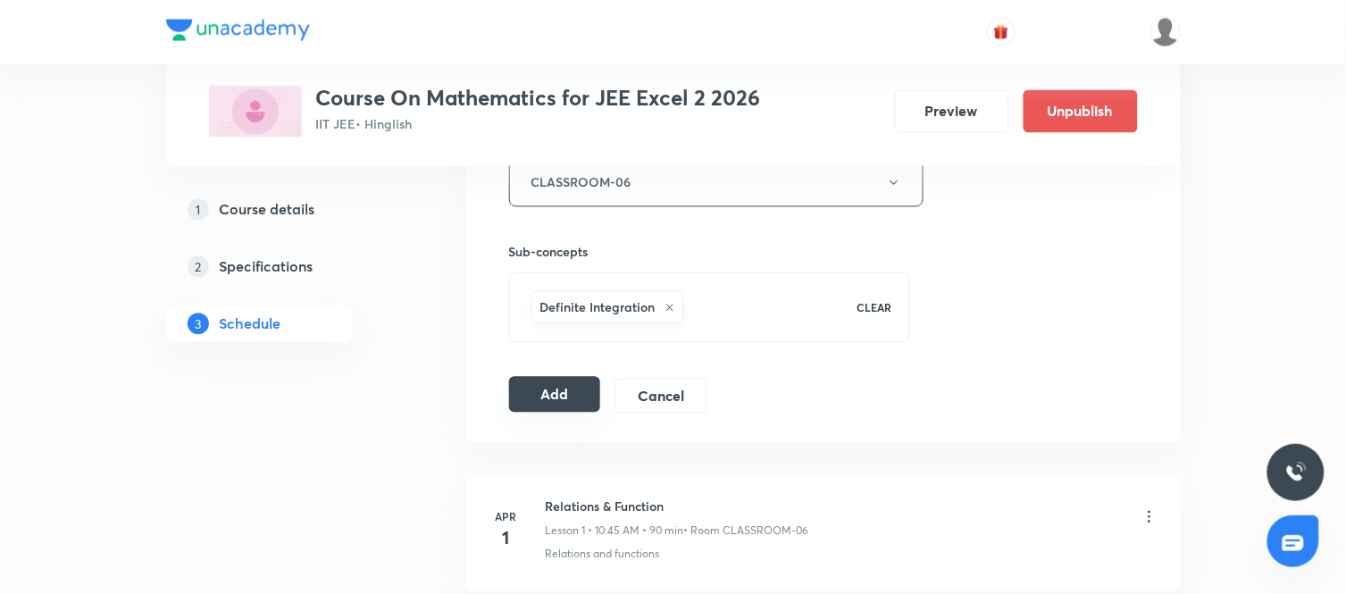
click at [530, 398] on button "Add" at bounding box center [555, 395] width 92 height 36
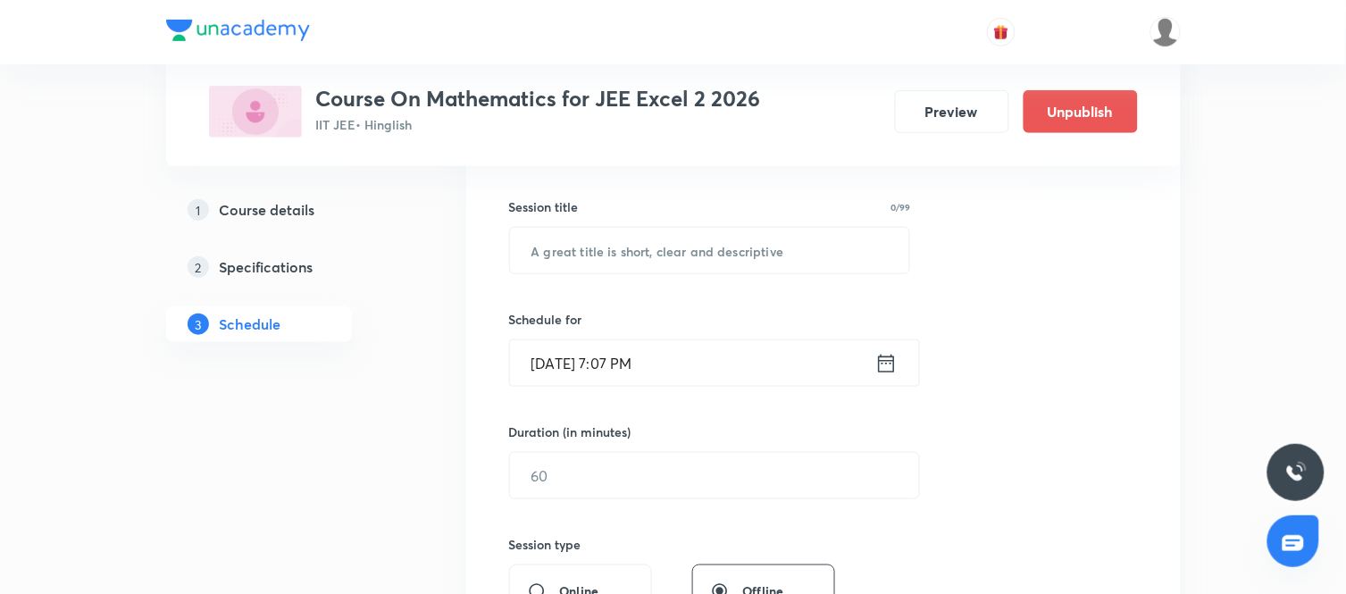
scroll to position [15809, 0]
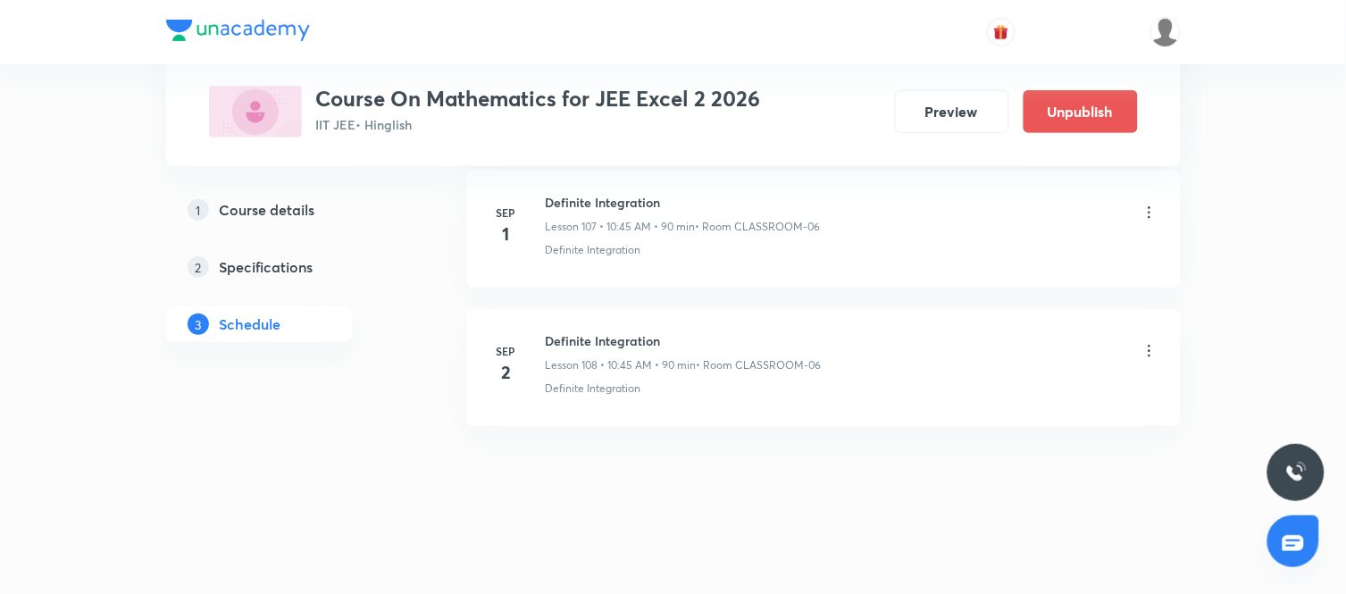
click at [998, 400] on li "Sep 2 Definite Integration Lesson 108 • 10:45 AM • 90 min • Room CLASSROOM-06 D…" at bounding box center [823, 367] width 714 height 117
